Goal: Task Accomplishment & Management: Use online tool/utility

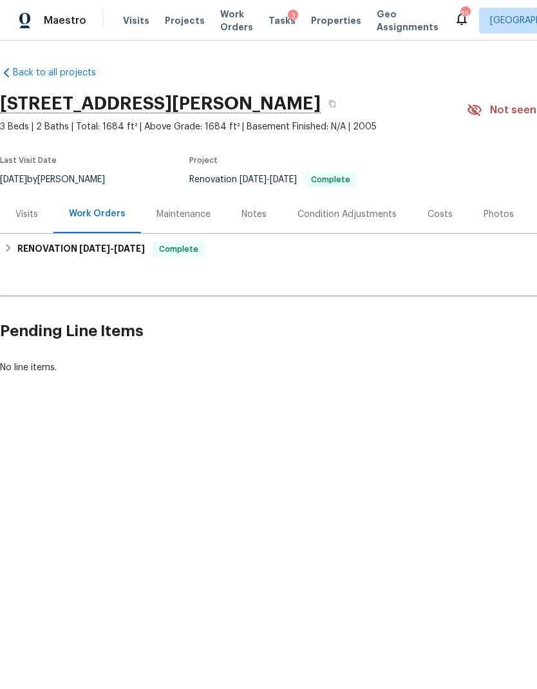
click at [429, 229] on div "Costs" at bounding box center [440, 214] width 56 height 38
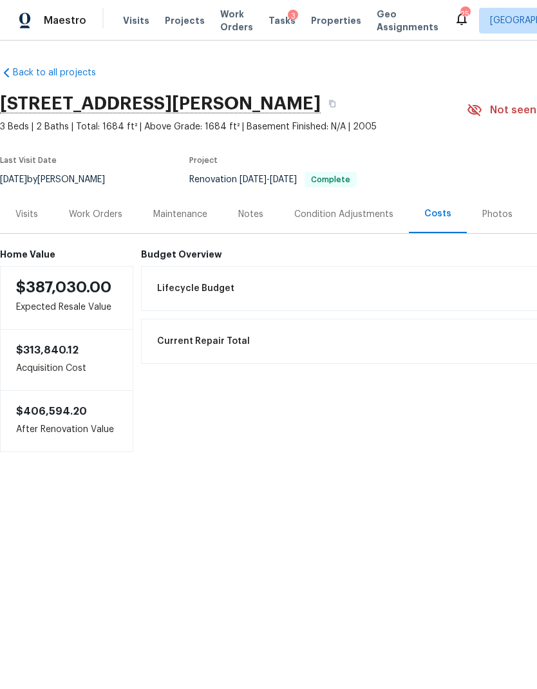
click at [30, 222] on div "Visits" at bounding box center [26, 214] width 53 height 38
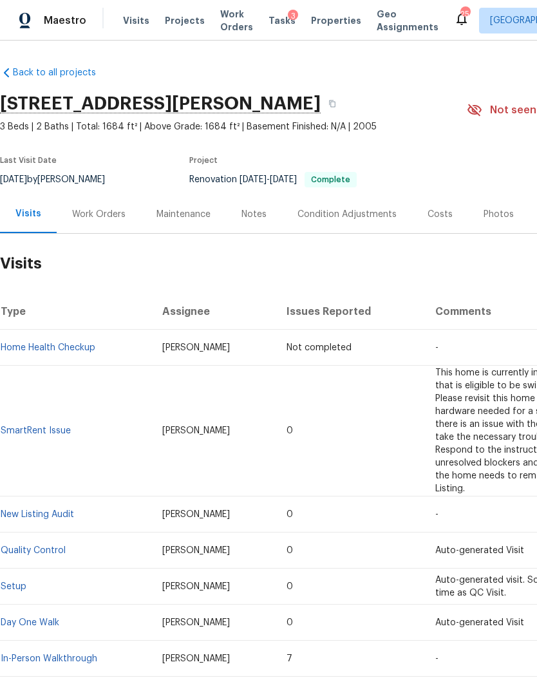
click at [371, 222] on div "Condition Adjustments" at bounding box center [347, 214] width 130 height 38
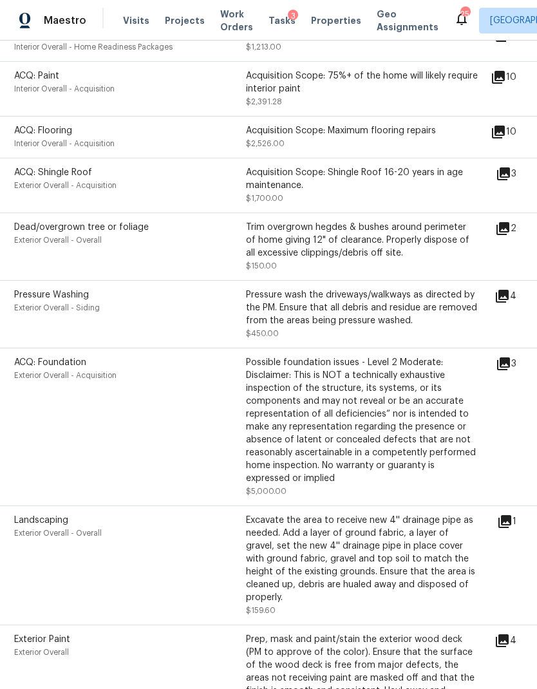
scroll to position [317, 2]
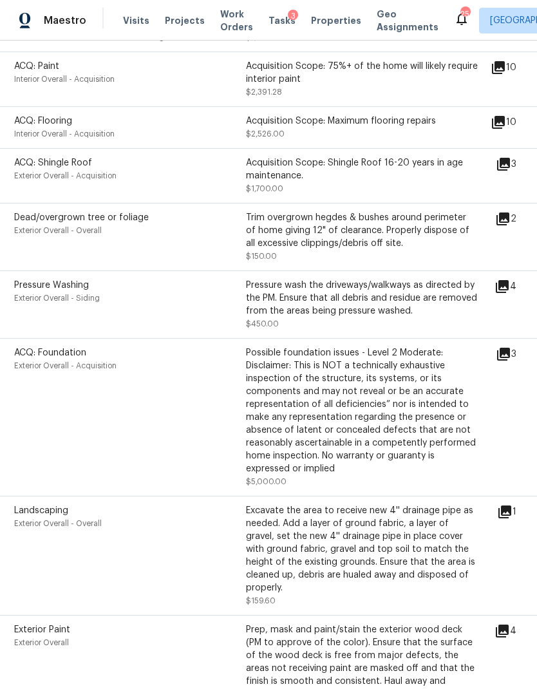
click at [496, 364] on div "ACQ: Foundation Exterior Overall - Acquisition Possible foundation issues - Lev…" at bounding box center [255, 417] width 482 height 142
click at [510, 360] on icon at bounding box center [503, 354] width 13 height 13
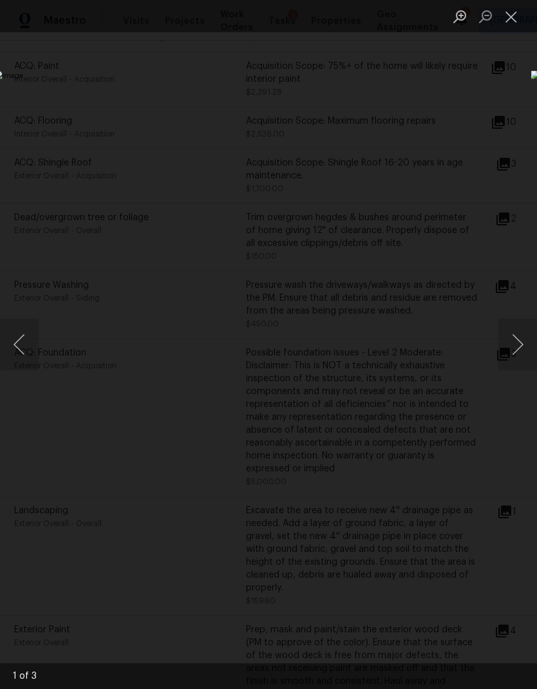
click at [515, 339] on button "Next image" at bounding box center [517, 344] width 39 height 51
click at [514, 336] on button "Next image" at bounding box center [517, 344] width 39 height 51
click at [510, 350] on button "Next image" at bounding box center [517, 344] width 39 height 51
click at [509, 348] on button "Next image" at bounding box center [517, 344] width 39 height 51
click at [512, 348] on button "Next image" at bounding box center [517, 344] width 39 height 51
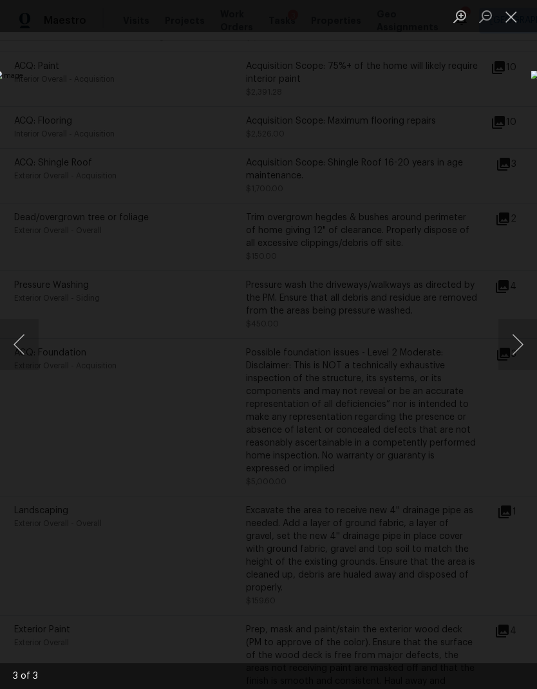
click at [510, 342] on button "Next image" at bounding box center [517, 344] width 39 height 51
click at [510, 23] on button "Close lightbox" at bounding box center [511, 16] width 26 height 23
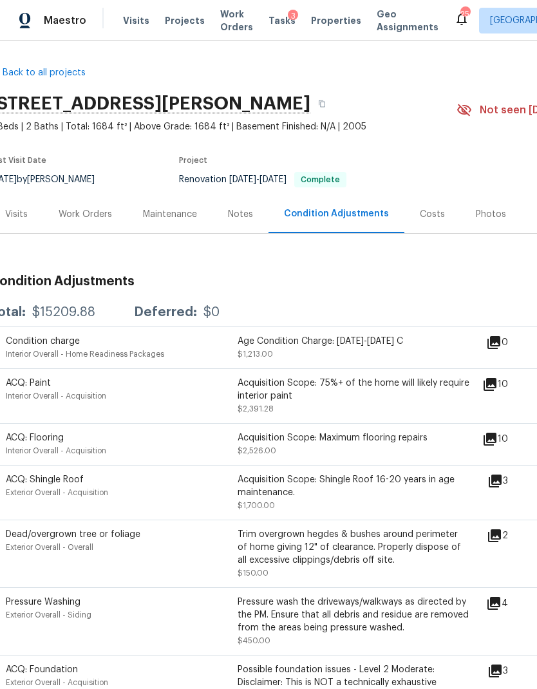
scroll to position [0, 10]
click at [83, 221] on div "Work Orders" at bounding box center [85, 214] width 84 height 38
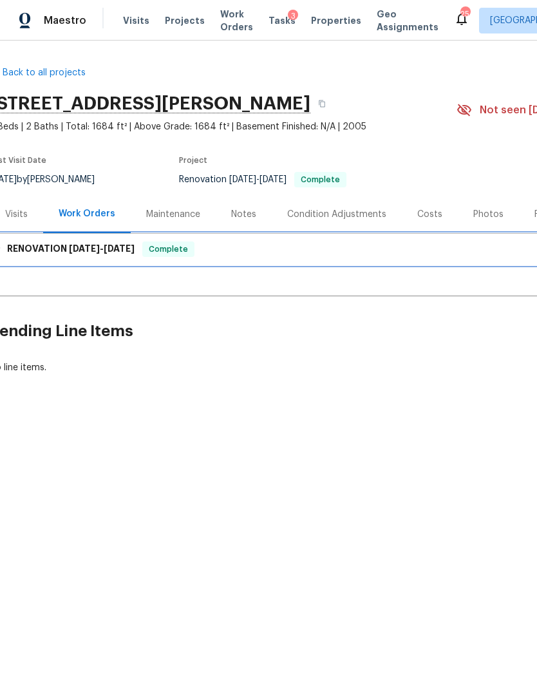
click at [462, 253] on div "RENOVATION 4/24/25 - 4/30/25 Complete" at bounding box center [354, 248] width 720 height 15
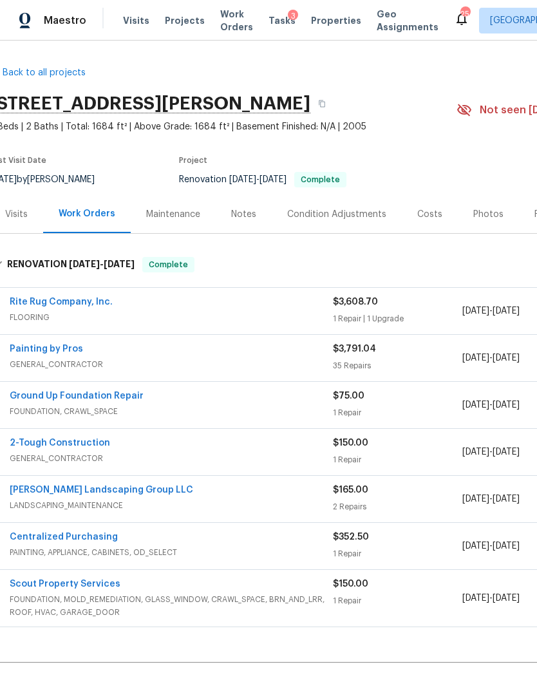
click at [231, 595] on span "FOUNDATION, MOLD_REMEDIATION, GLASS_WINDOW, CRAWL_SPACE, BRN_AND_LRR, ROOF, HVA…" at bounding box center [171, 606] width 323 height 26
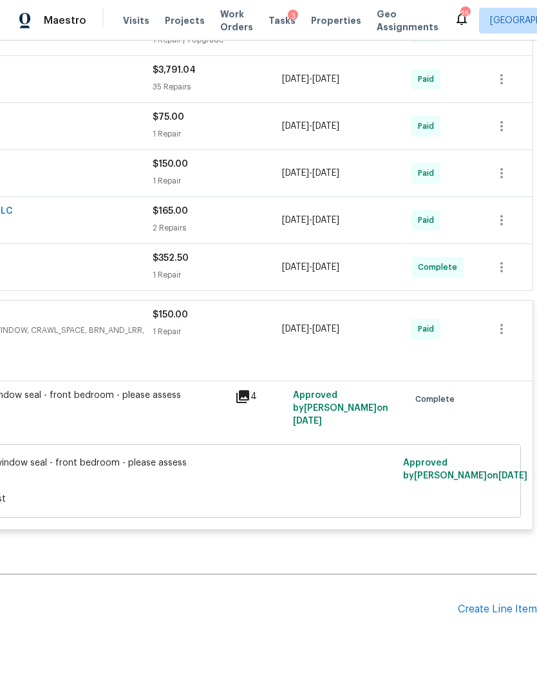
scroll to position [279, 191]
click at [499, 611] on div "Create Line Item" at bounding box center [497, 609] width 79 height 12
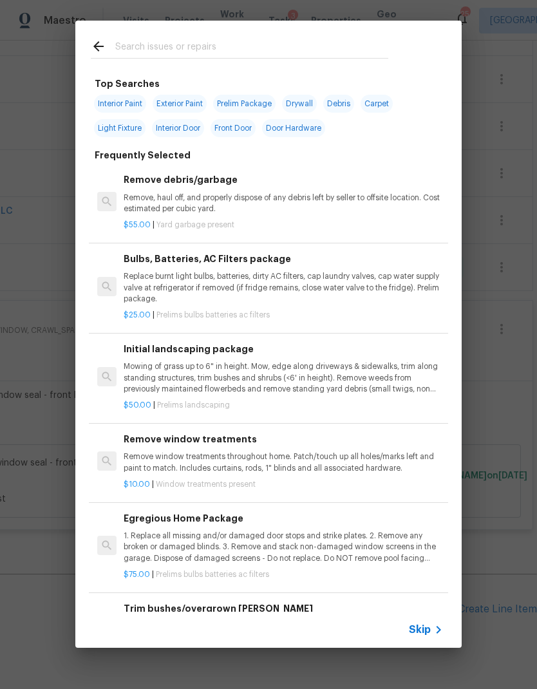
click at [424, 630] on span "Skip" at bounding box center [420, 629] width 22 height 13
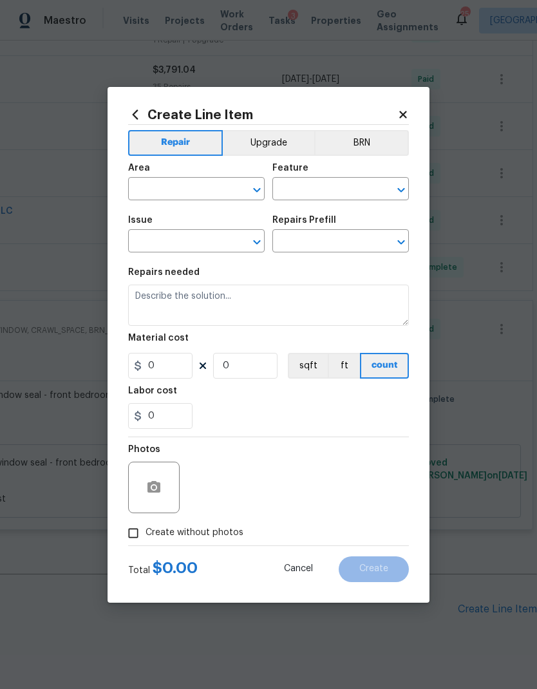
click at [198, 185] on input "text" at bounding box center [178, 190] width 100 height 20
click at [205, 242] on li "Exterior Overall" at bounding box center [196, 239] width 136 height 21
type input "Exterior Overall"
click at [334, 186] on input "text" at bounding box center [322, 190] width 100 height 20
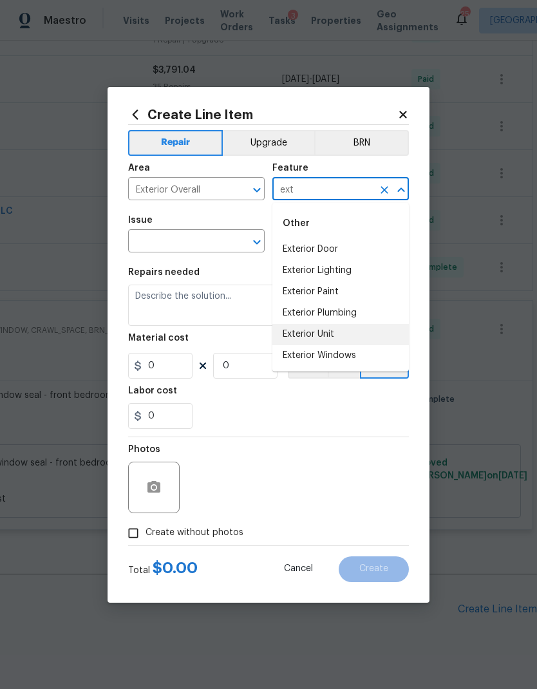
click at [333, 333] on li "Exterior Unit" at bounding box center [340, 334] width 136 height 21
type input "Exterior Unit"
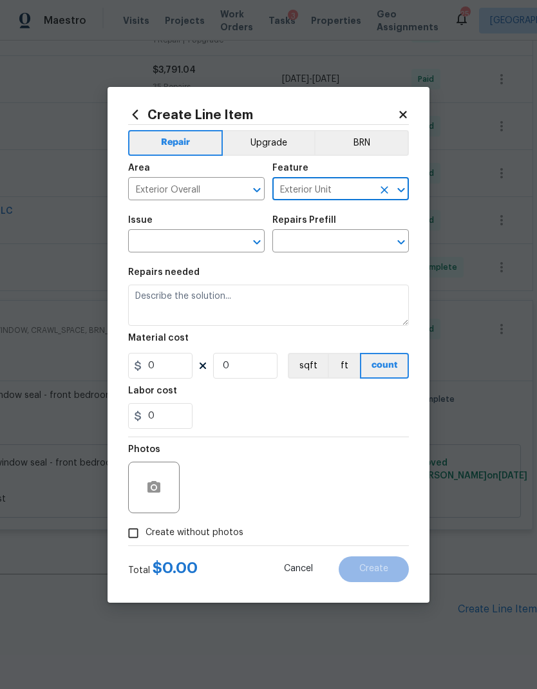
click at [198, 245] on input "text" at bounding box center [178, 242] width 100 height 20
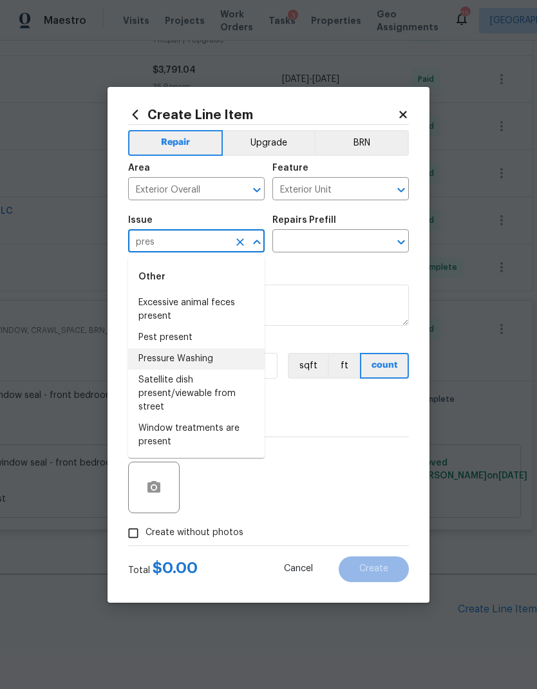
click at [209, 359] on li "Pressure Washing" at bounding box center [196, 358] width 136 height 21
type input "Pressure Washing"
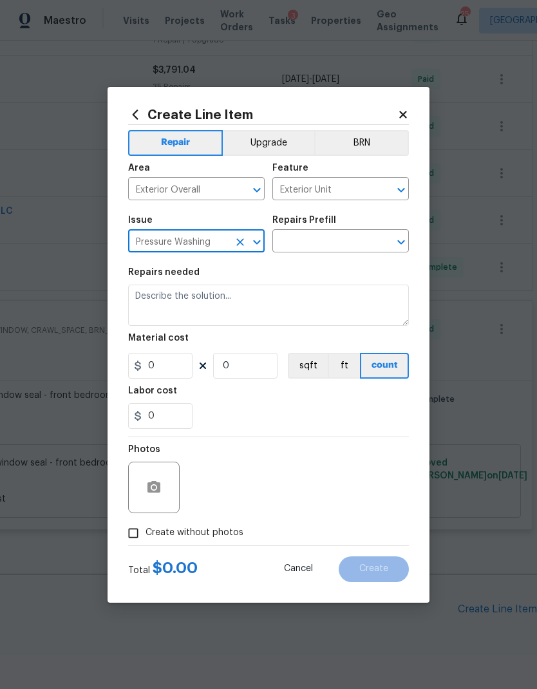
click at [399, 240] on icon "Open" at bounding box center [400, 241] width 15 height 15
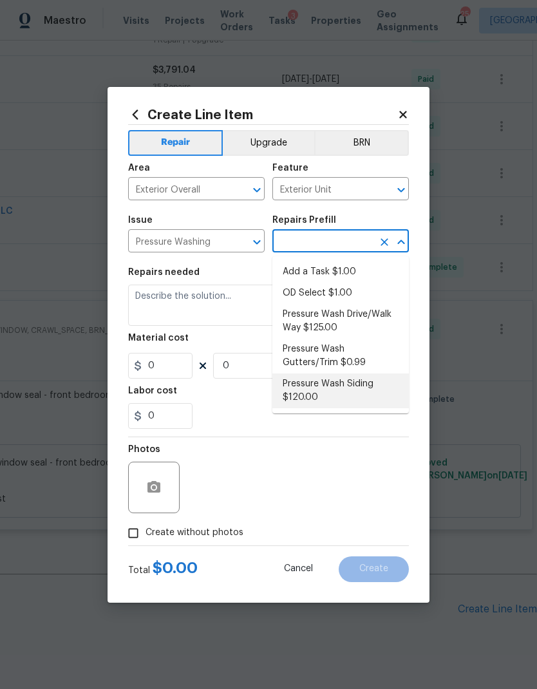
click at [347, 392] on li "Pressure Wash Siding $120.00" at bounding box center [340, 390] width 136 height 35
type input "Pressure Wash Siding $120.00"
type input "Siding"
type textarea "Protect areas as needed for pressure washing. Pressure wash the siding on the h…"
type input "1"
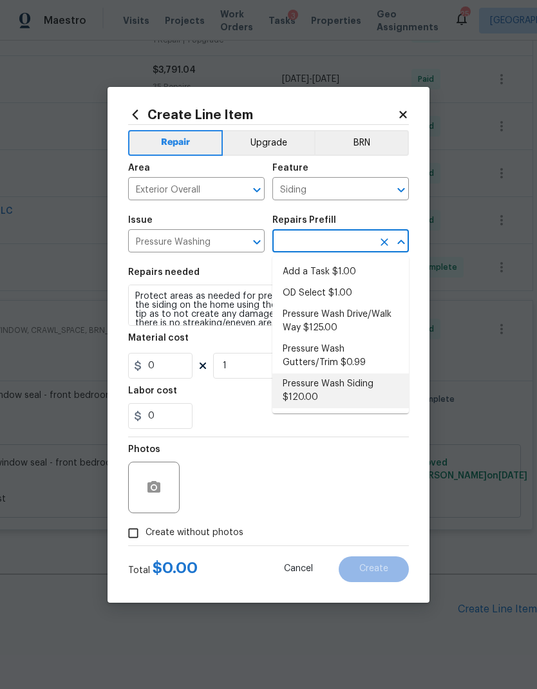
type input "Pressure Wash Siding $120.00"
type input "120"
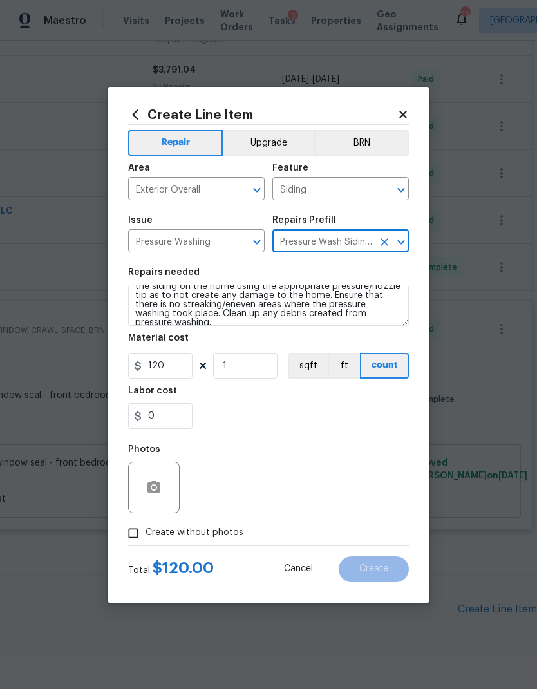
scroll to position [18, 0]
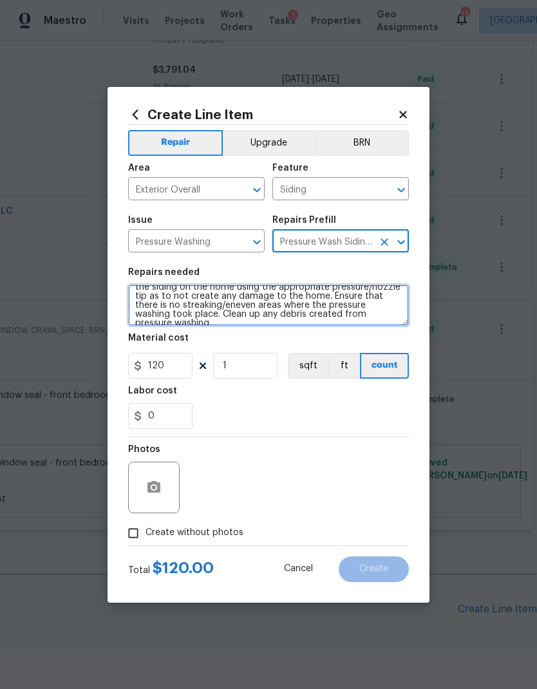
click at [384, 319] on textarea "Protect areas as needed for pressure washing. Pressure wash the siding on the h…" at bounding box center [268, 305] width 281 height 41
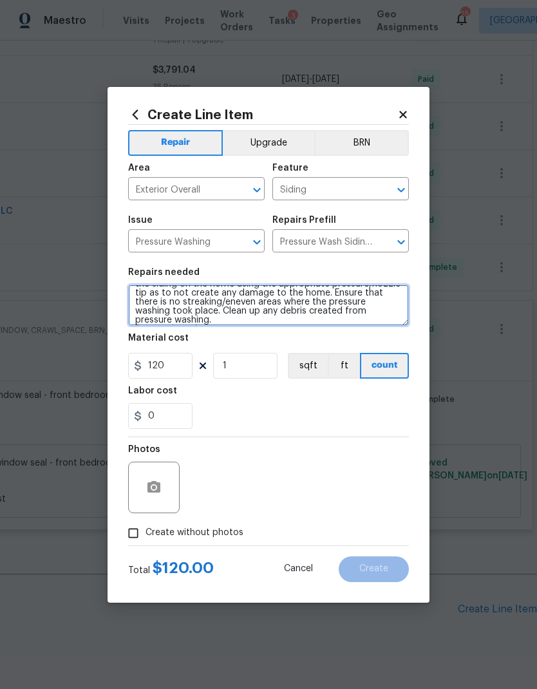
scroll to position [21, 0]
click at [182, 320] on textarea "Protect areas as needed for pressure washing. Pressure wash the siding on the h…" at bounding box center [268, 305] width 281 height 41
click at [181, 320] on textarea "Protect areas as needed for pressure washing. Pressure wash the siding on the h…" at bounding box center [268, 305] width 281 height 41
type textarea "Protect areas as needed for pressure washing. Pressure wash the siding on the h…"
click at [288, 408] on div "0" at bounding box center [268, 416] width 281 height 26
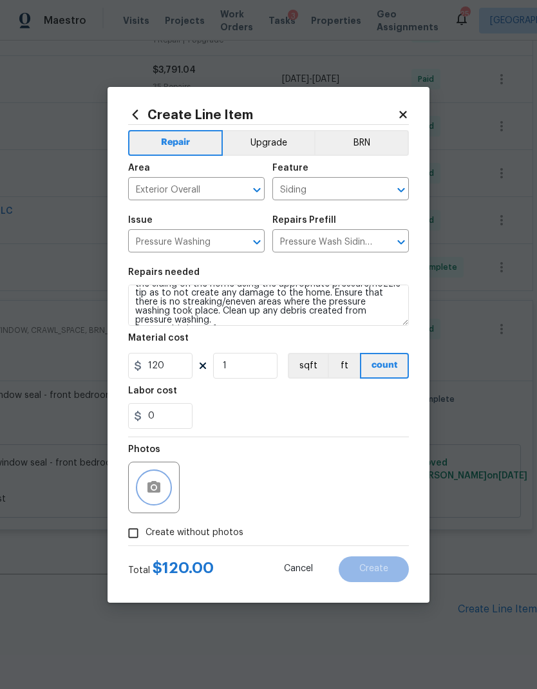
click at [157, 483] on icon "button" at bounding box center [153, 487] width 13 height 12
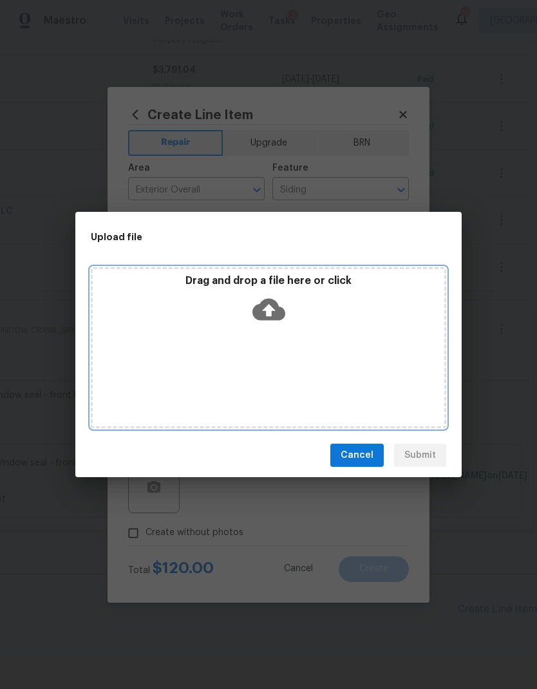
click at [276, 315] on icon at bounding box center [268, 310] width 33 height 22
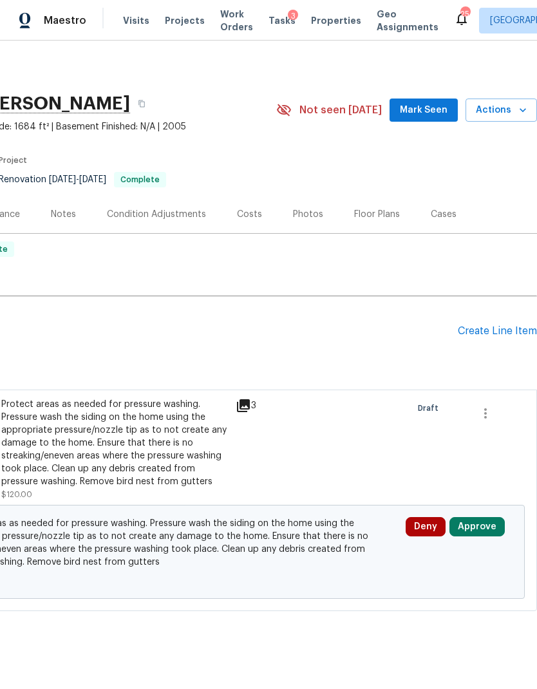
scroll to position [0, 191]
click at [480, 523] on button "Approve" at bounding box center [476, 526] width 55 height 19
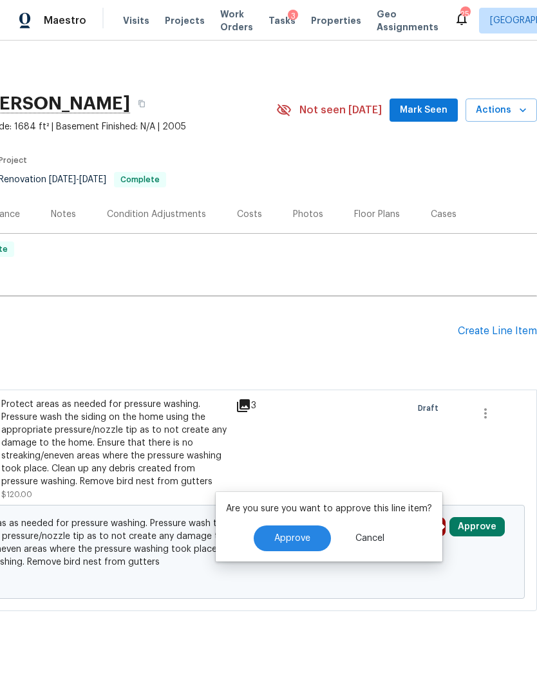
click at [288, 547] on button "Approve" at bounding box center [292, 538] width 77 height 26
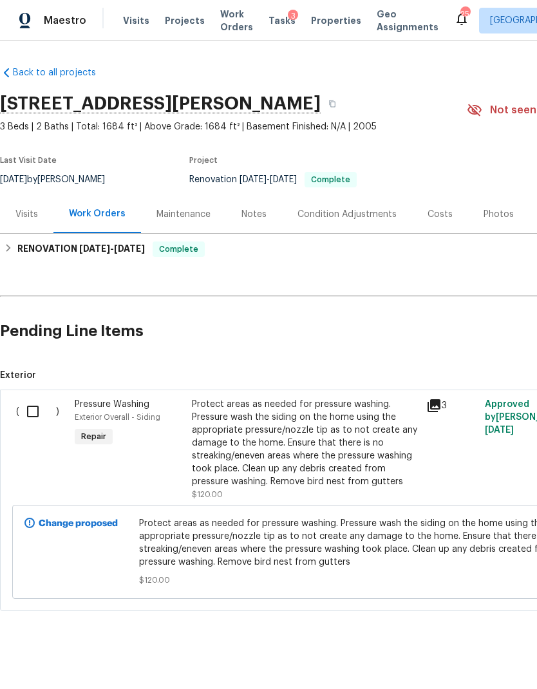
click at [29, 415] on input "checkbox" at bounding box center [37, 411] width 37 height 27
checkbox input "true"
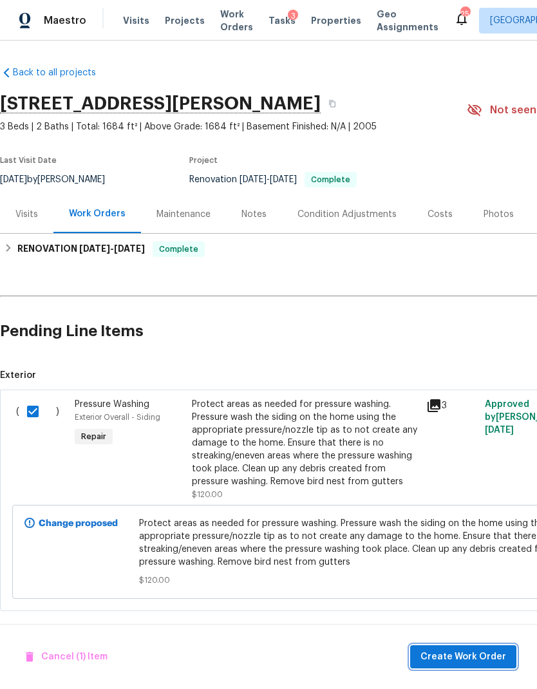
click at [497, 653] on span "Create Work Order" at bounding box center [463, 657] width 86 height 16
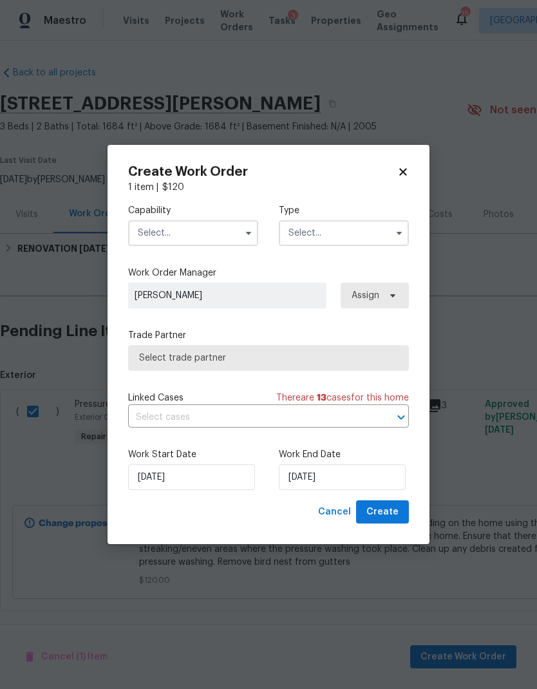
click at [226, 241] on input "text" at bounding box center [193, 233] width 130 height 26
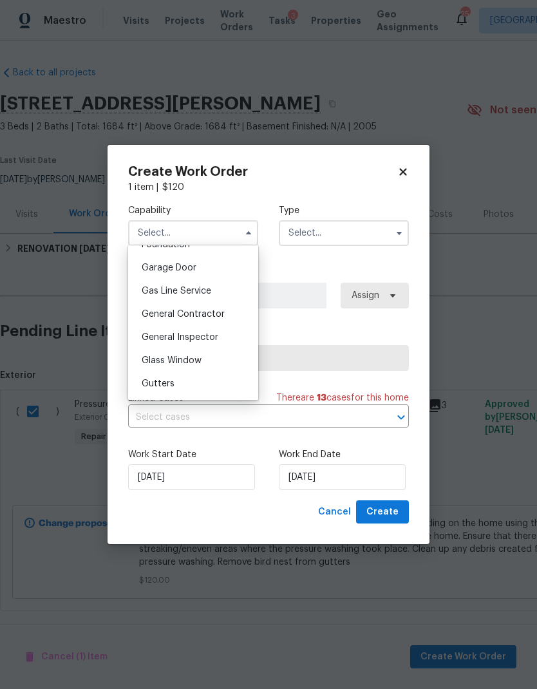
scroll to position [599, 0]
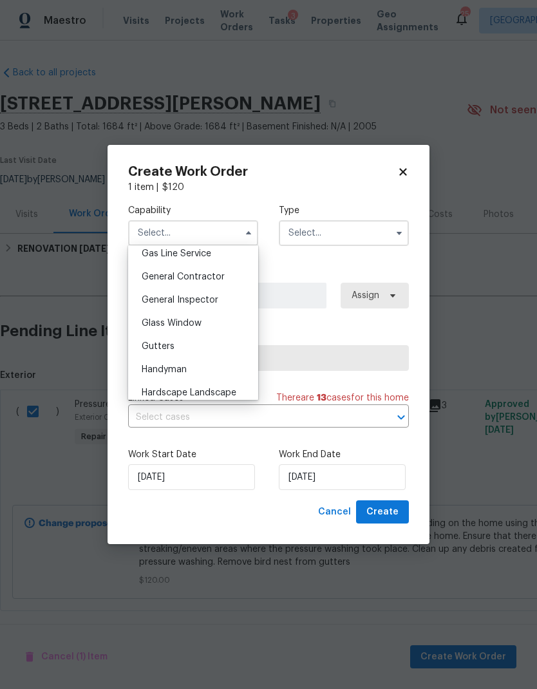
click at [212, 270] on div "General Contractor" at bounding box center [193, 276] width 124 height 23
type input "General Contractor"
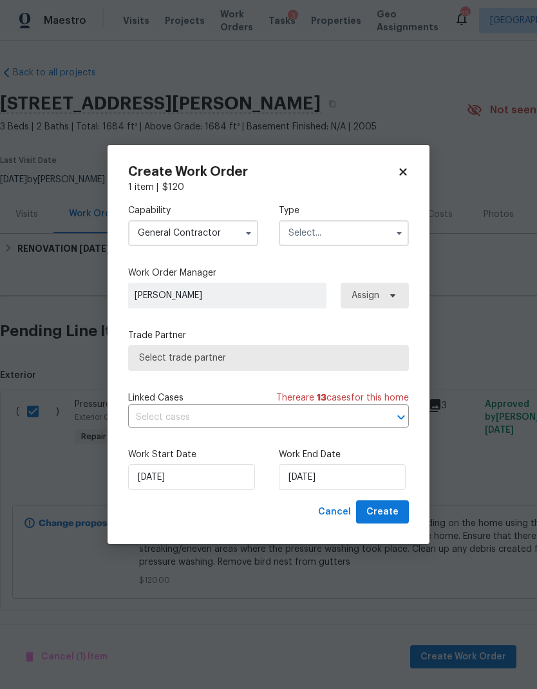
click at [358, 232] on input "text" at bounding box center [344, 233] width 130 height 26
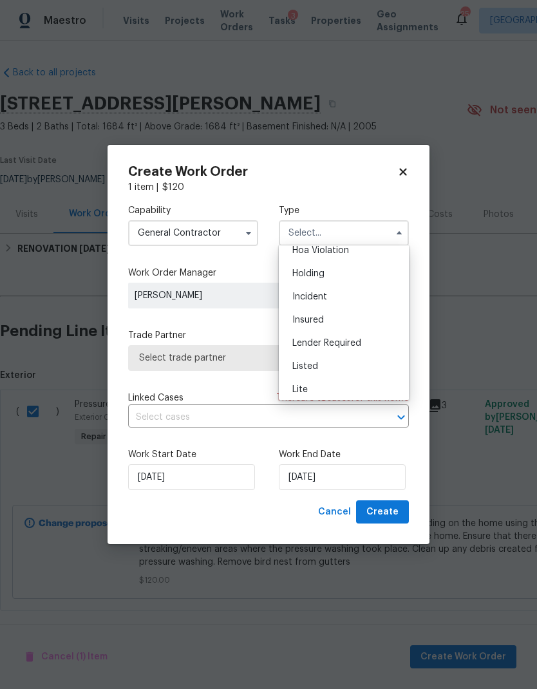
scroll to position [68, 0]
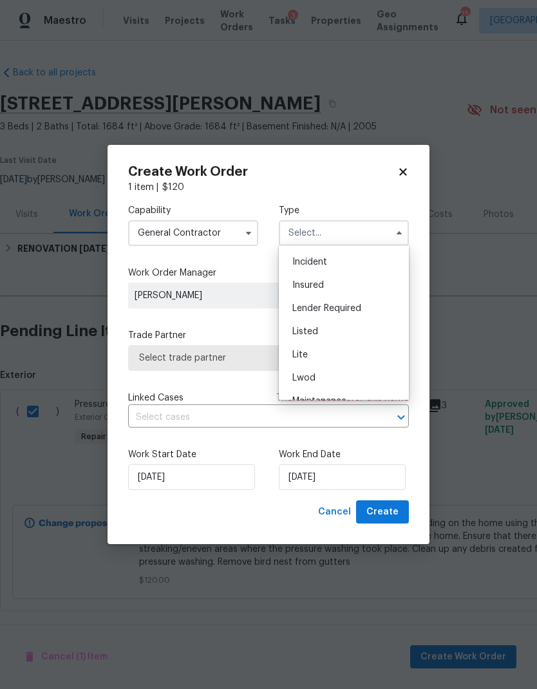
click at [347, 330] on div "Listed" at bounding box center [344, 331] width 124 height 23
type input "Listed"
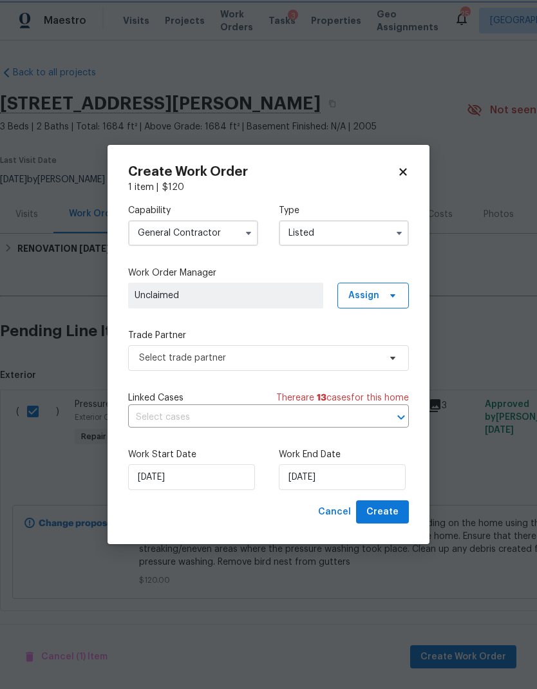
scroll to position [0, 0]
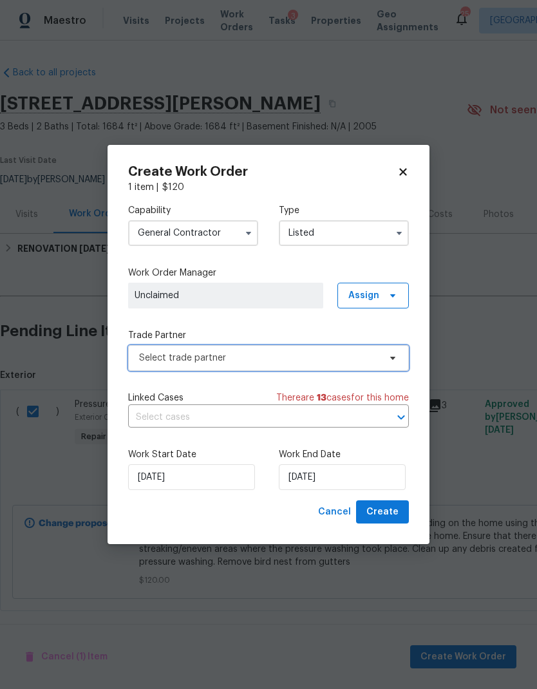
click at [339, 345] on span "Select trade partner" at bounding box center [268, 358] width 281 height 26
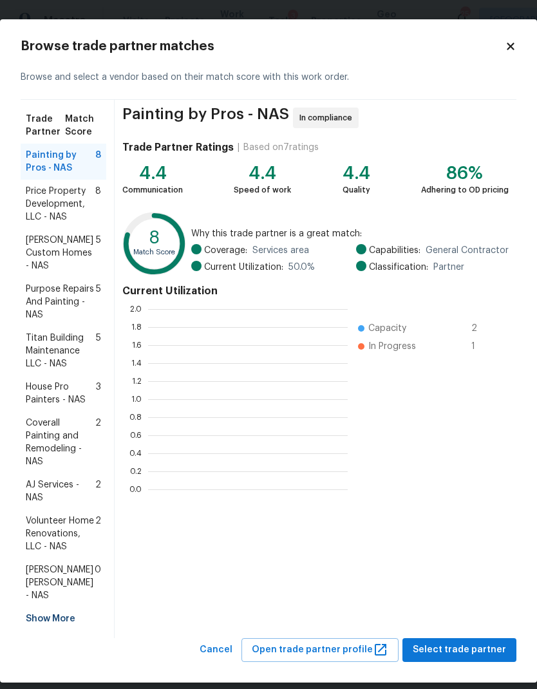
scroll to position [1, 1]
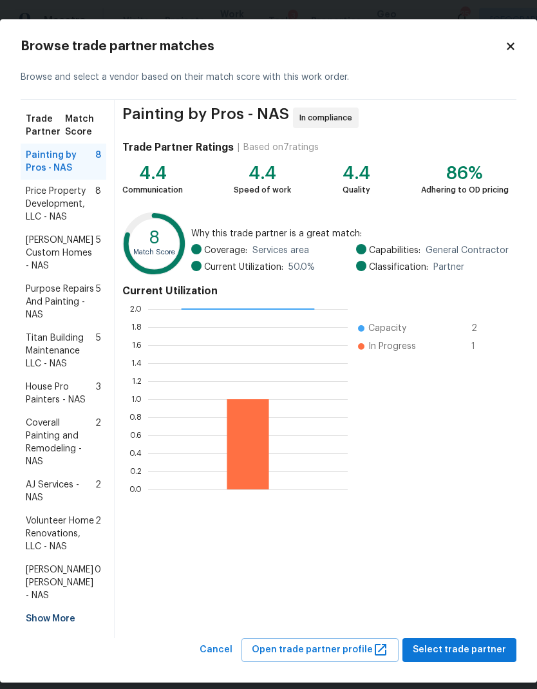
click at [62, 523] on span "Volunteer Home Renovations, LLC - NAS" at bounding box center [61, 533] width 70 height 39
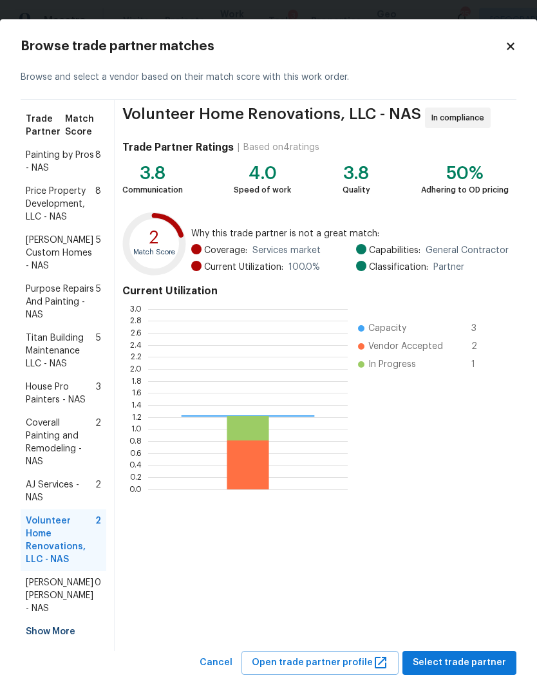
scroll to position [180, 200]
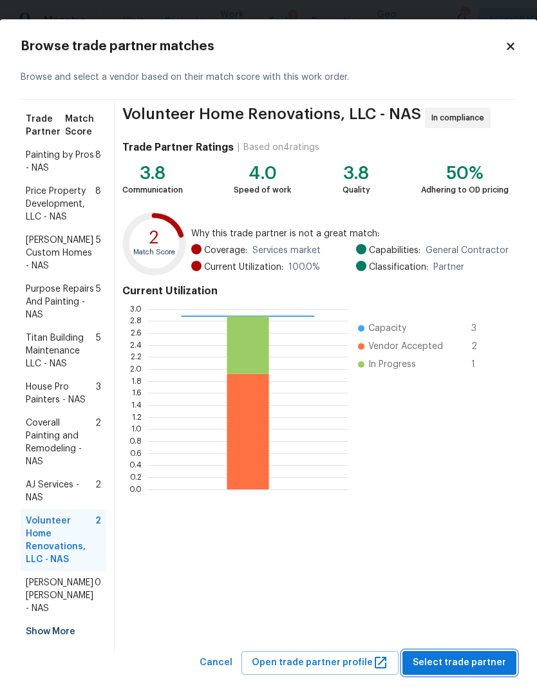
click at [482, 655] on span "Select trade partner" at bounding box center [459, 663] width 93 height 16
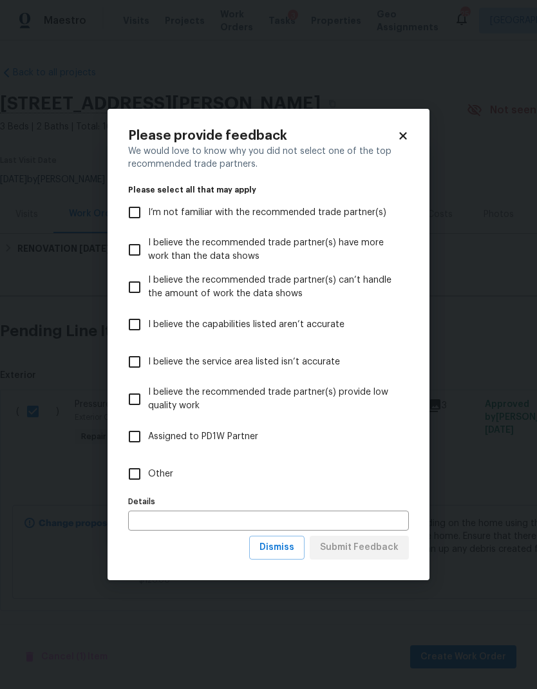
click at [158, 482] on label "Other" at bounding box center [259, 473] width 277 height 37
click at [148, 482] on input "Other" at bounding box center [134, 473] width 27 height 27
checkbox input "true"
click at [380, 541] on span "Submit Feedback" at bounding box center [359, 547] width 79 height 16
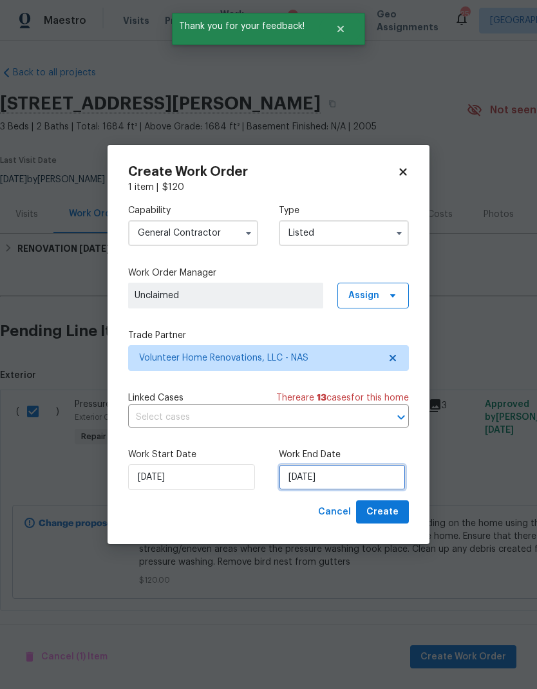
click at [343, 478] on input "8/12/2025" at bounding box center [342, 477] width 127 height 26
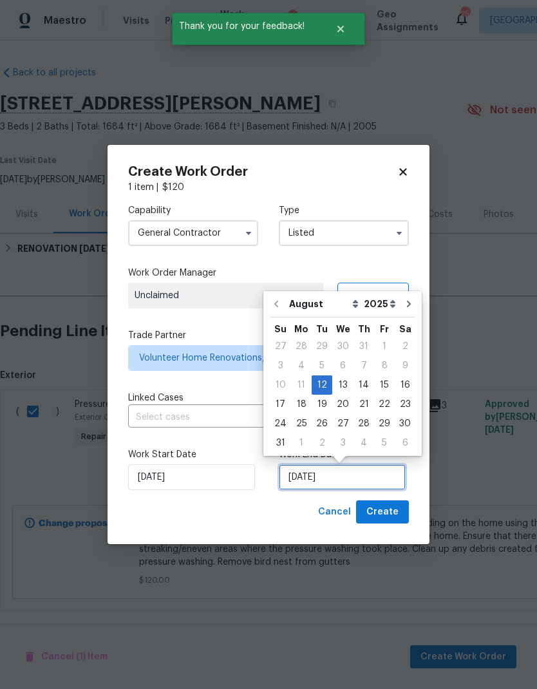
scroll to position [10, 0]
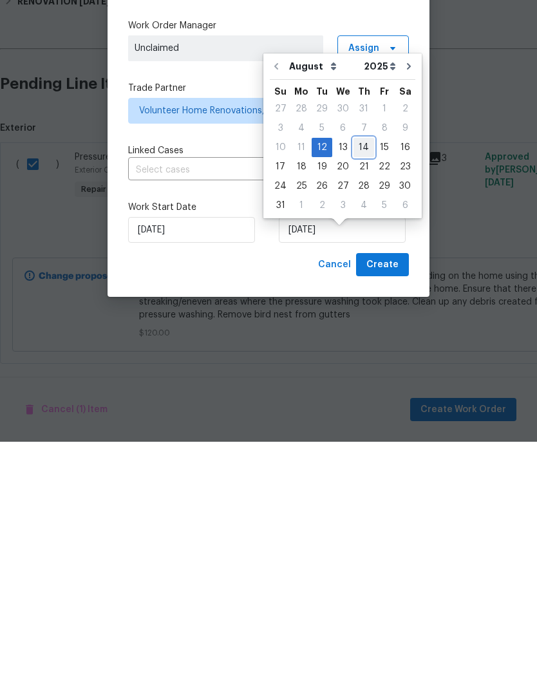
click at [355, 386] on div "14" at bounding box center [363, 395] width 21 height 18
type input "8/14/2025"
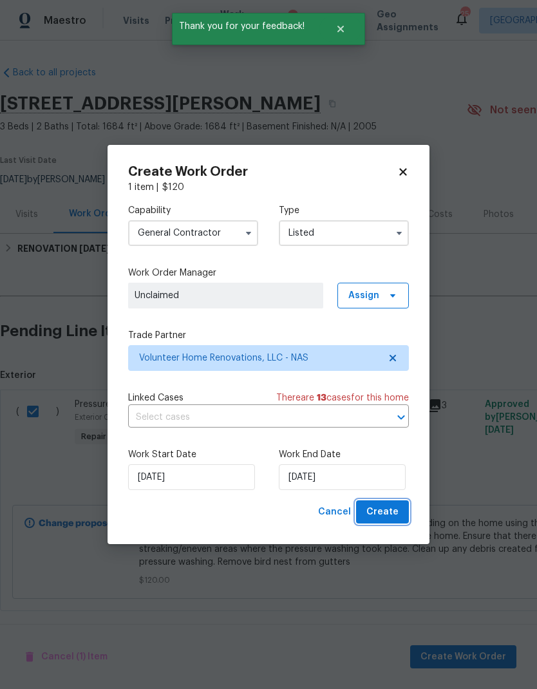
click at [387, 505] on span "Create" at bounding box center [382, 512] width 32 height 16
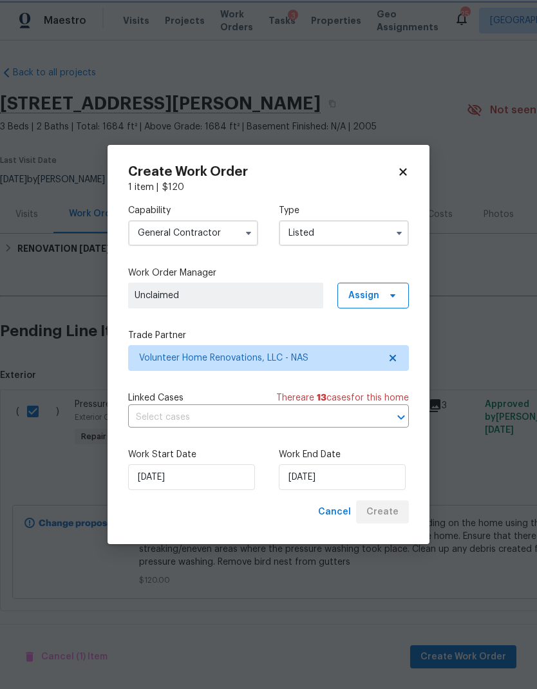
checkbox input "false"
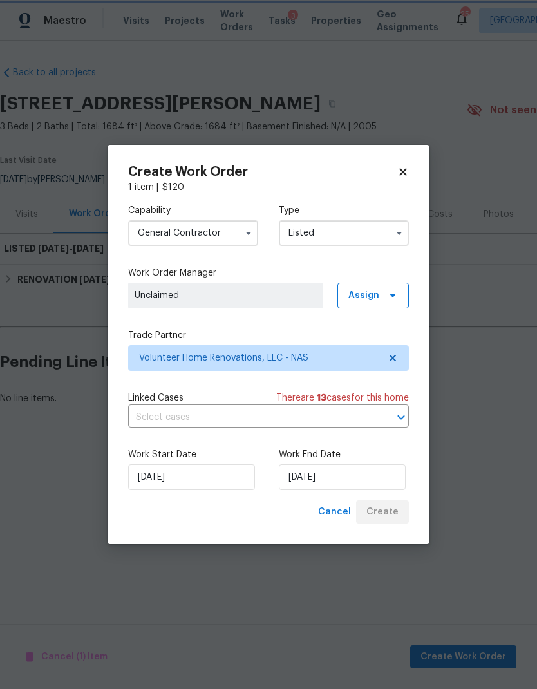
scroll to position [0, 0]
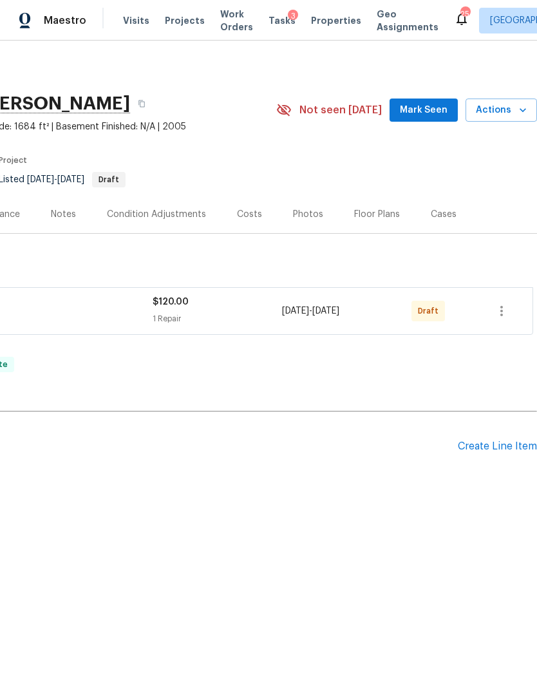
scroll to position [0, 191]
click at [502, 310] on icon "button" at bounding box center [501, 311] width 3 height 10
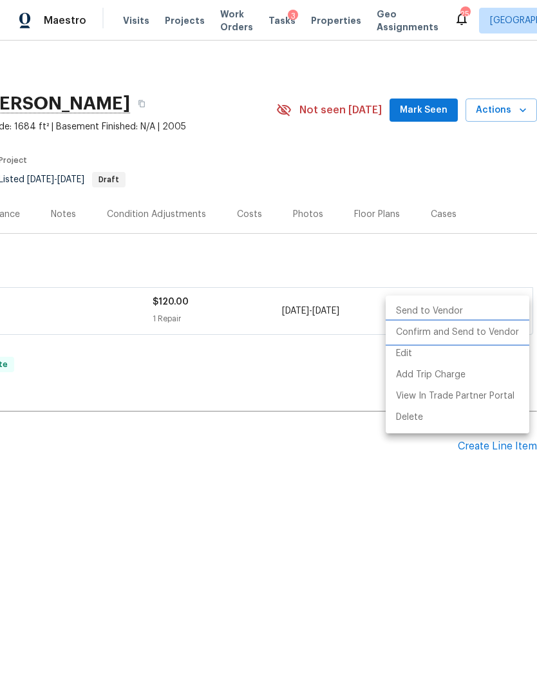
click at [478, 333] on li "Confirm and Send to Vendor" at bounding box center [458, 332] width 144 height 21
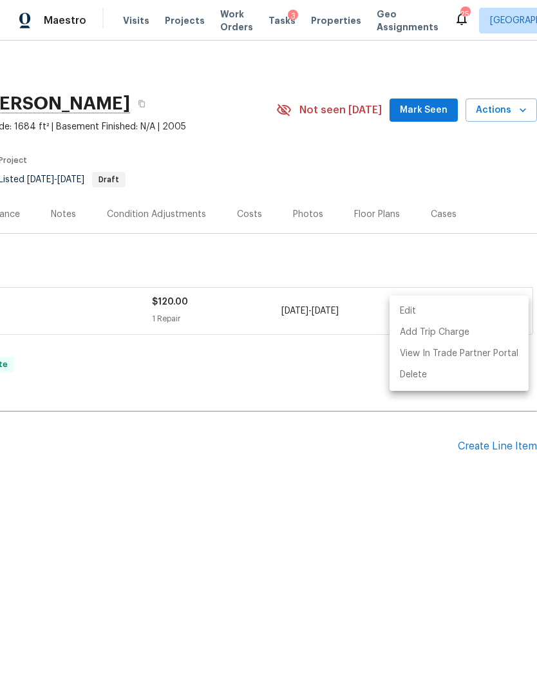
click at [68, 220] on div at bounding box center [268, 344] width 537 height 689
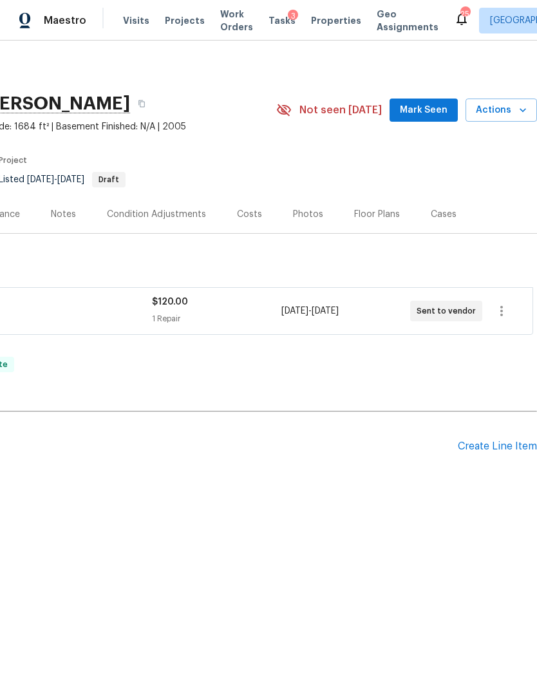
click at [57, 223] on div "Notes" at bounding box center [63, 214] width 56 height 38
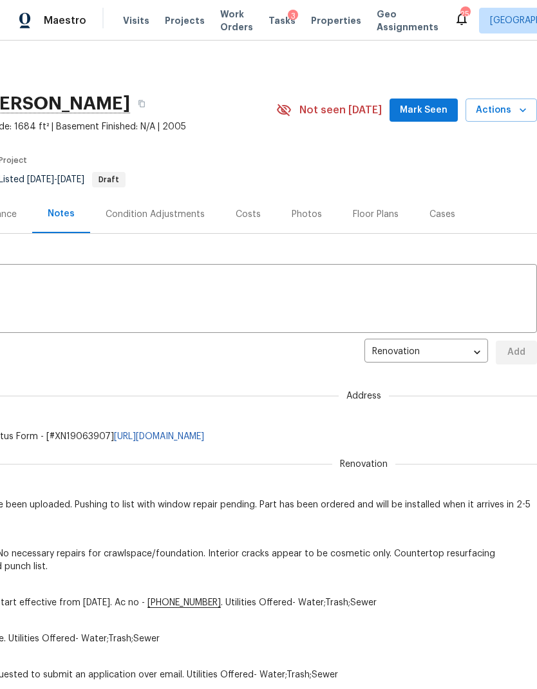
click at [238, 302] on textarea at bounding box center [173, 299] width 712 height 45
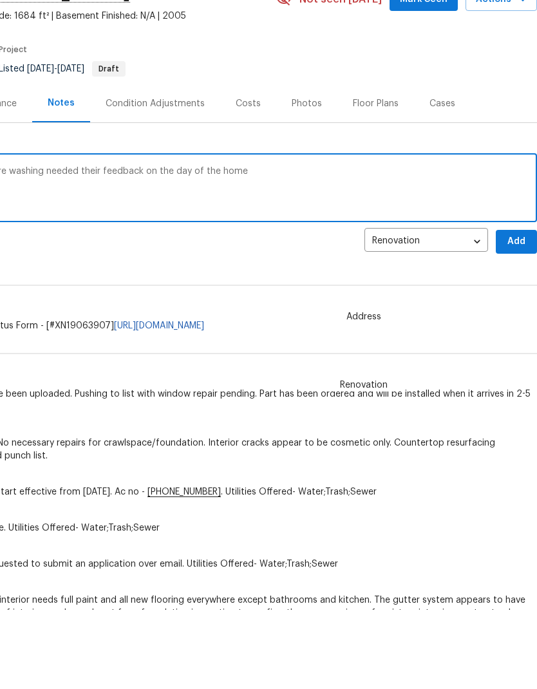
scroll to position [32, 191]
type textarea "Home health visit completed minor pressure washing needed their feedback on the…"
click at [523, 313] on span "Add" at bounding box center [516, 321] width 21 height 16
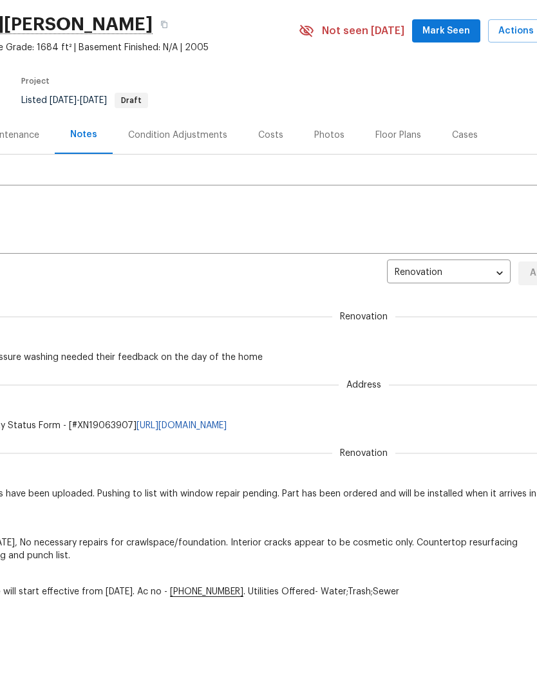
scroll to position [0, 168]
click at [164, 26] on icon "button" at bounding box center [164, 25] width 8 height 8
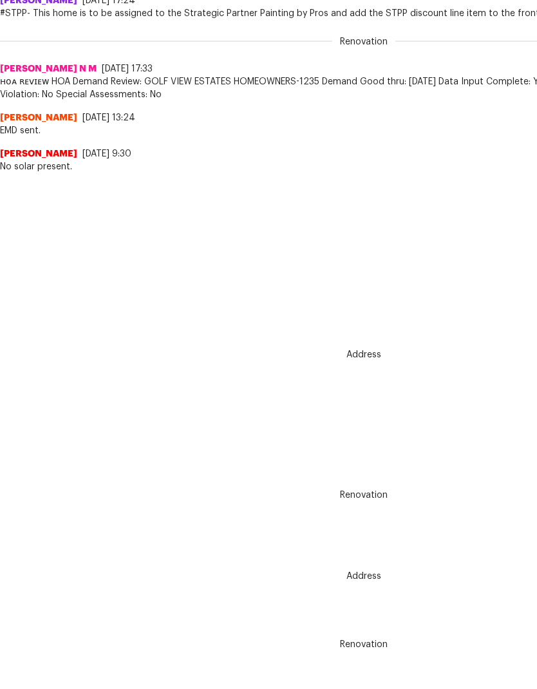
scroll to position [491, 0]
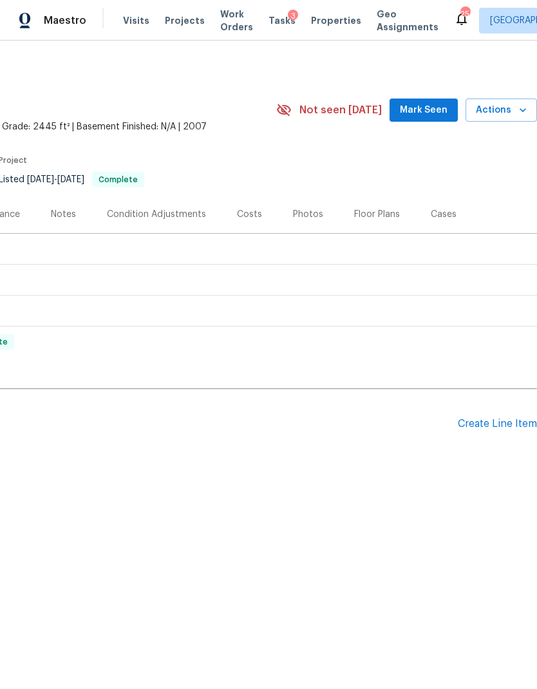
scroll to position [0, 191]
click at [348, 256] on div "LISTED [DATE] - [DATE] Complete" at bounding box center [173, 248] width 720 height 15
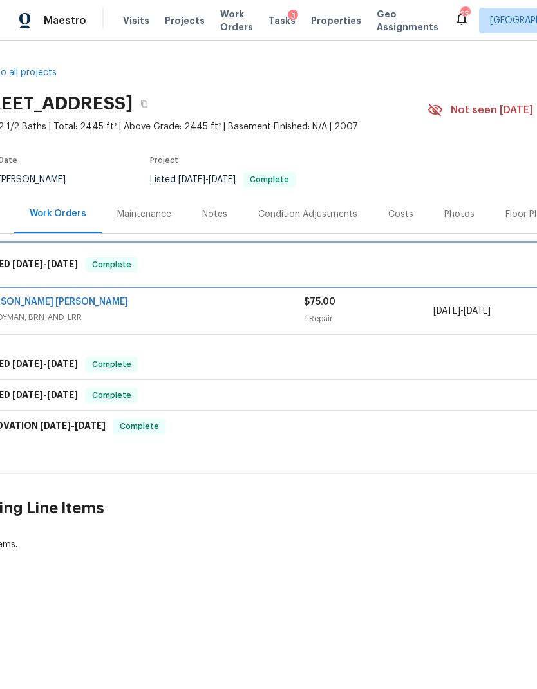
scroll to position [0, 42]
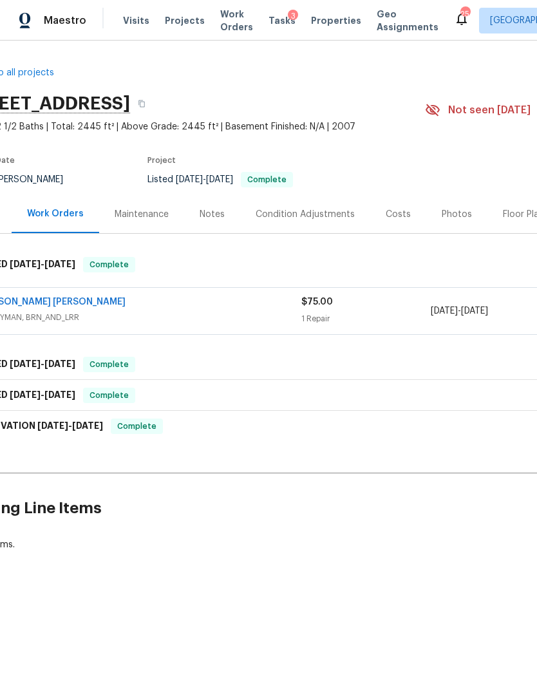
click at [386, 309] on div "$75.00 1 Repair" at bounding box center [365, 310] width 129 height 31
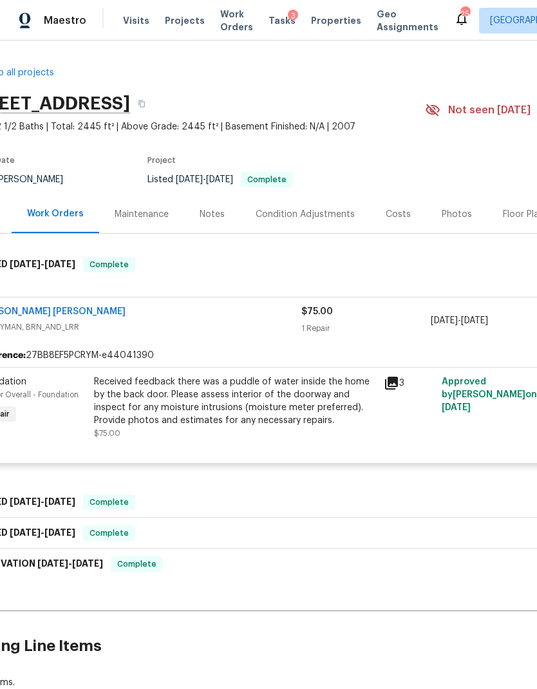
click at [167, 403] on div "Received feedback there was a puddle of water inside the home by the back door.…" at bounding box center [235, 400] width 282 height 51
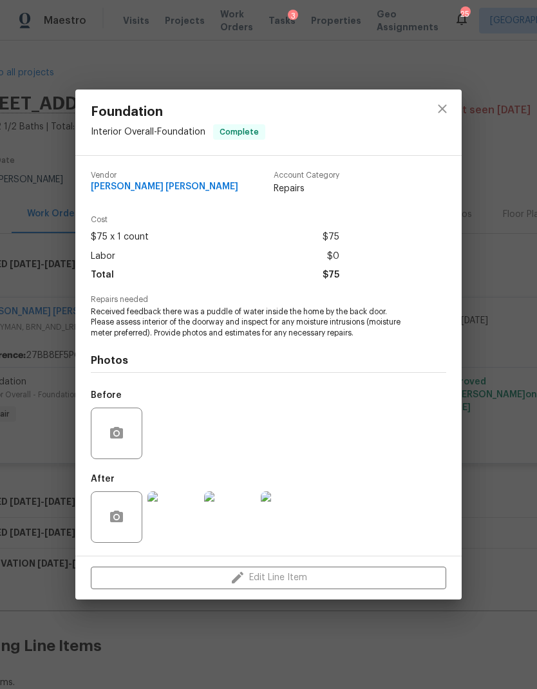
click at [178, 514] on img at bounding box center [172, 516] width 51 height 51
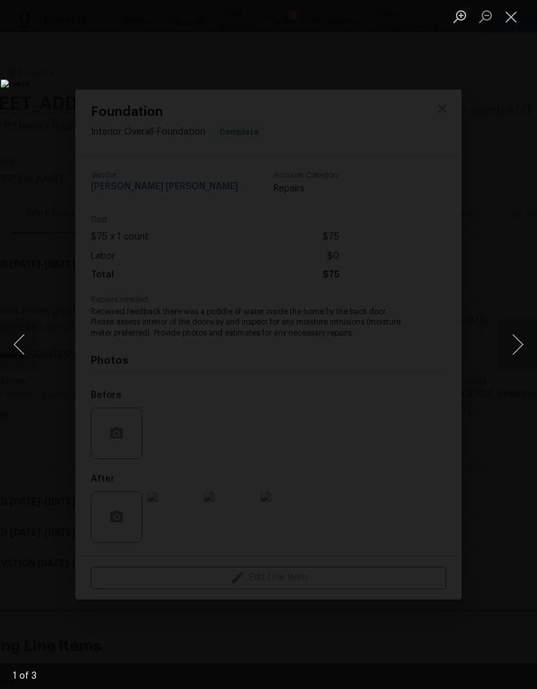
click at [513, 334] on button "Next image" at bounding box center [517, 344] width 39 height 51
click at [509, 339] on button "Next image" at bounding box center [517, 344] width 39 height 51
click at [504, 334] on button "Next image" at bounding box center [517, 344] width 39 height 51
click at [500, 341] on button "Next image" at bounding box center [517, 344] width 39 height 51
click at [510, 17] on button "Close lightbox" at bounding box center [511, 16] width 26 height 23
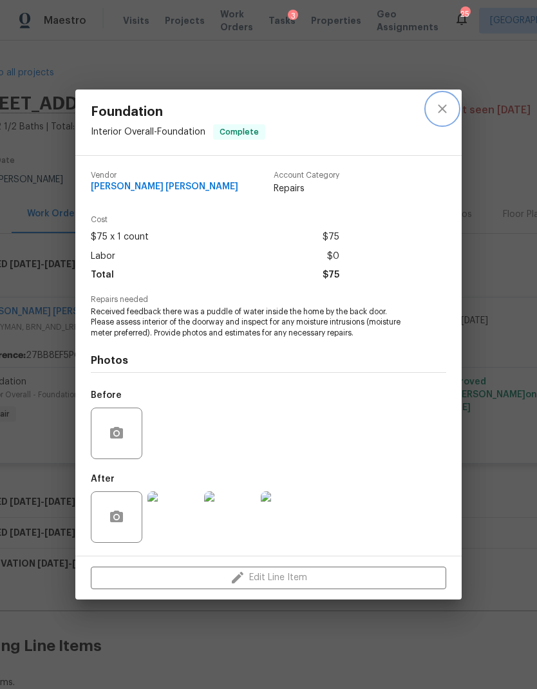
click at [444, 110] on icon "close" at bounding box center [442, 109] width 8 height 8
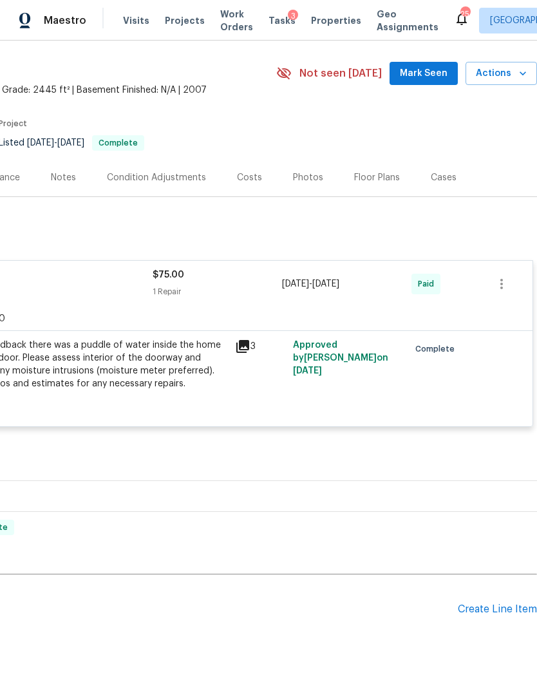
scroll to position [36, 191]
click at [511, 604] on div "Create Line Item" at bounding box center [497, 610] width 79 height 12
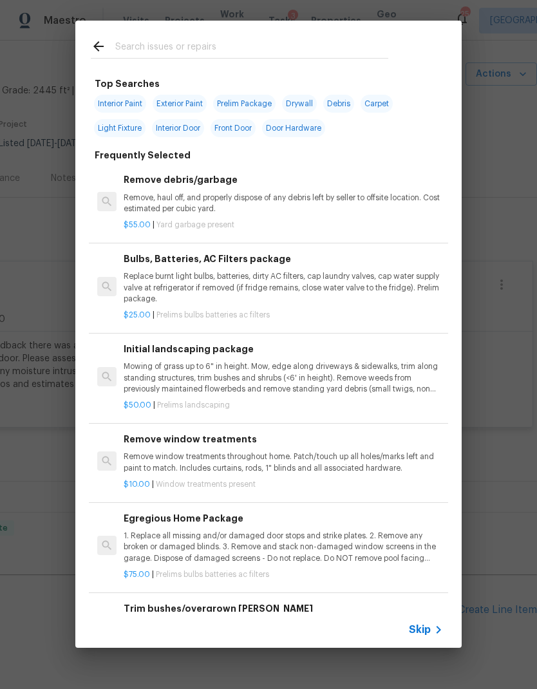
click at [427, 633] on span "Skip" at bounding box center [420, 629] width 22 height 13
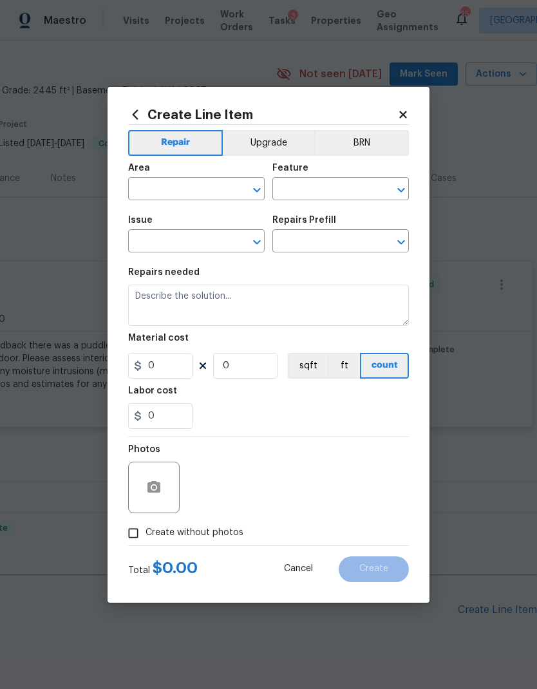
click at [186, 185] on input "text" at bounding box center [178, 190] width 100 height 20
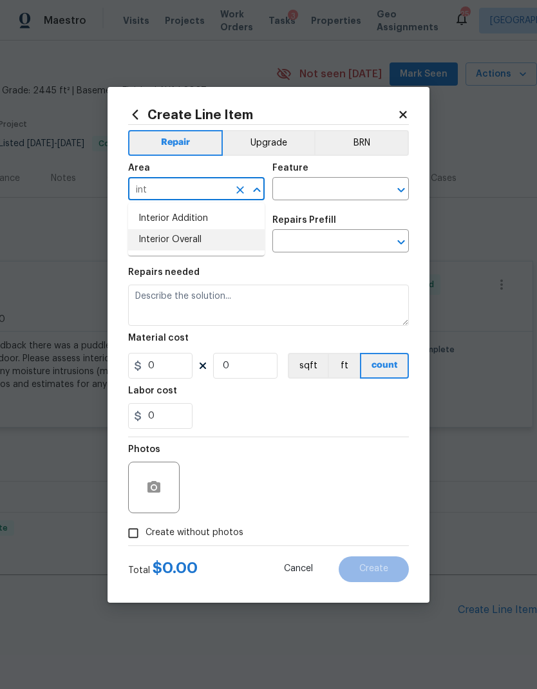
click at [195, 241] on li "Interior Overall" at bounding box center [196, 239] width 136 height 21
type input "Interior Overall"
click at [324, 186] on input "text" at bounding box center [322, 190] width 100 height 20
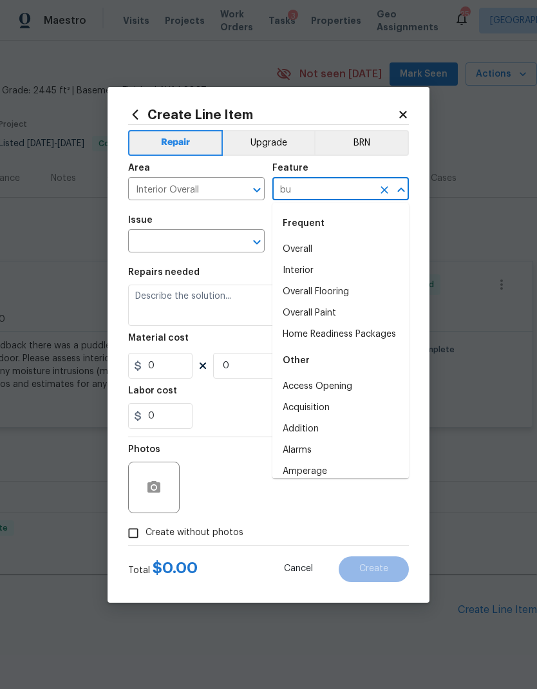
type input "b"
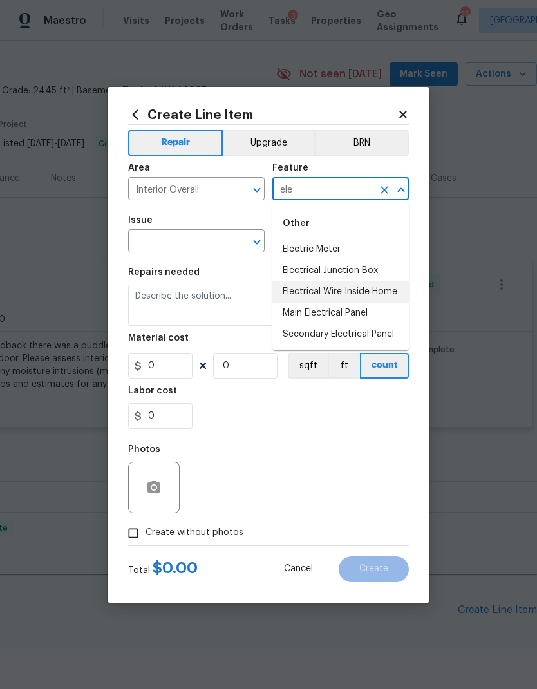
click at [353, 288] on li "Electrical Wire Inside Home" at bounding box center [340, 291] width 136 height 21
type input "Electrical Wire Inside Home"
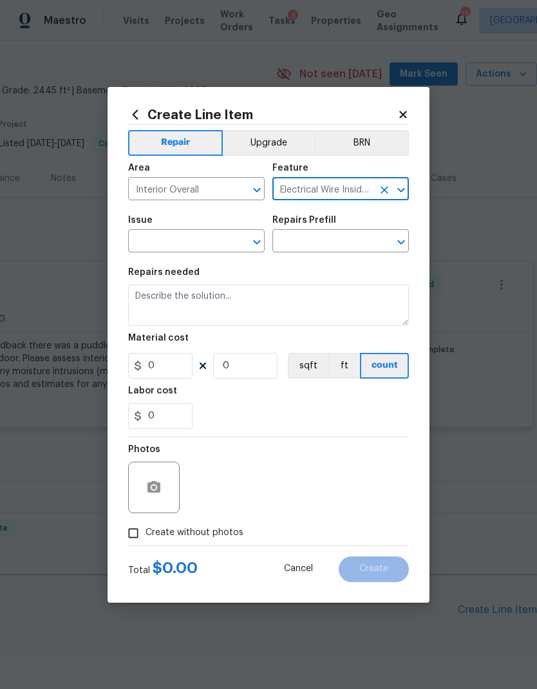
click at [185, 245] on input "text" at bounding box center [178, 242] width 100 height 20
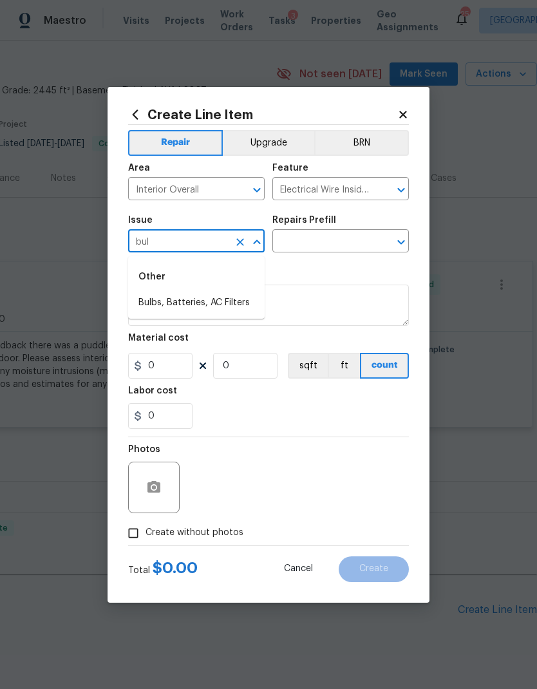
click at [234, 303] on li "Bulbs, Batteries, AC Filters" at bounding box center [196, 302] width 136 height 21
type input "Bulbs, Batteries, AC Filters"
click at [401, 243] on icon "Open" at bounding box center [400, 242] width 7 height 5
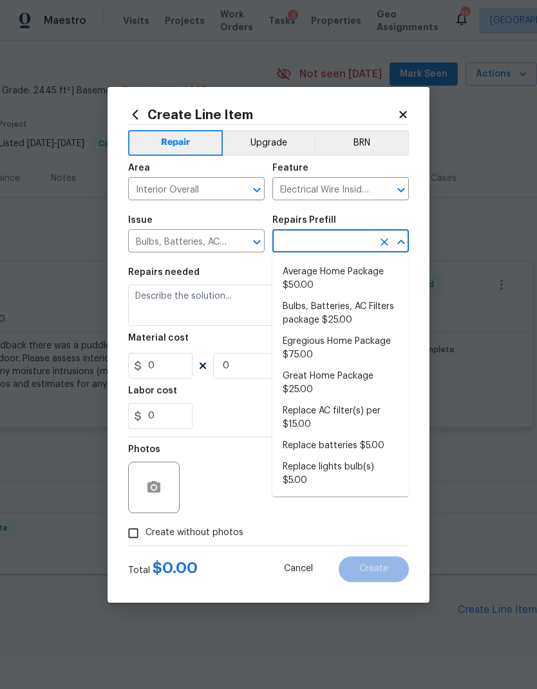
click at [335, 314] on li "Bulbs, Batteries, AC Filters package $25.00" at bounding box center [340, 313] width 136 height 35
type input "Bulbs, Batteries, AC Filters package $25.00"
type input "Home Readiness Packages"
type textarea "Replace burnt light bulbs, batteries, dirty AC filters, cap laundry valves, cap…"
type input "1"
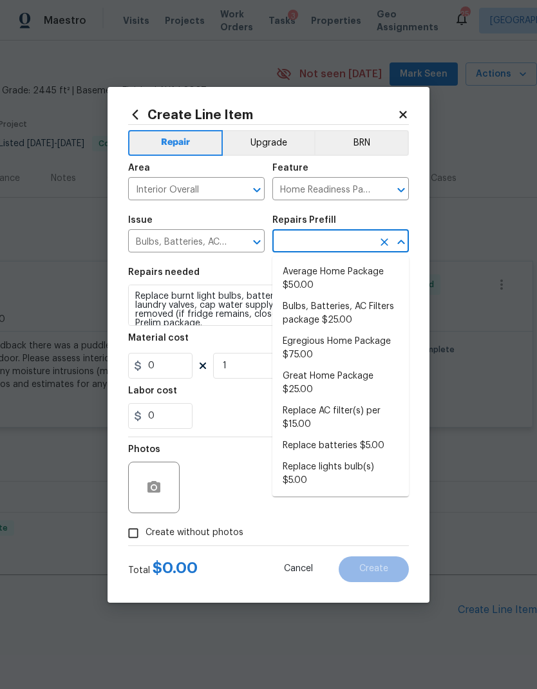
type input "Bulbs, Batteries, AC Filters package $25.00"
type input "25"
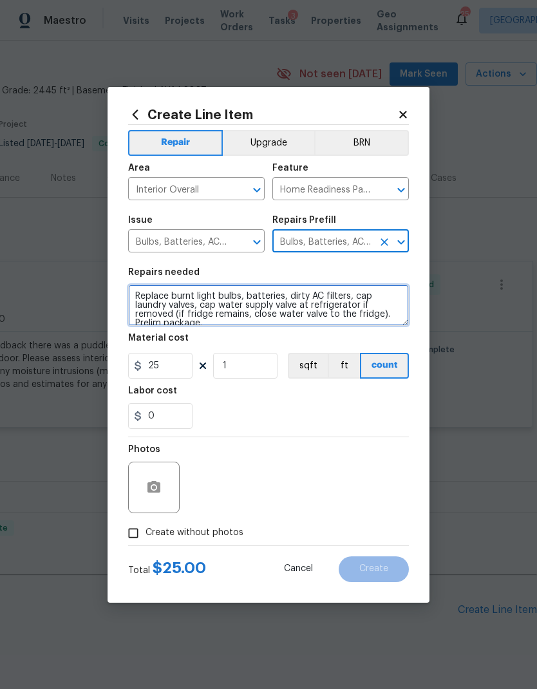
click at [180, 306] on textarea "Replace burnt light bulbs, batteries, dirty AC filters, cap laundry valves, cap…" at bounding box center [268, 305] width 281 height 41
click at [171, 310] on textarea "Replace burnt light bulbs, batteries, dirty AC filters, cap laundry valves, cap…" at bounding box center [268, 305] width 281 height 41
click at [194, 304] on textarea "Replace burnt light bulbs, batteries, dirty AC filters, cap laundry valves, cap…" at bounding box center [268, 305] width 281 height 41
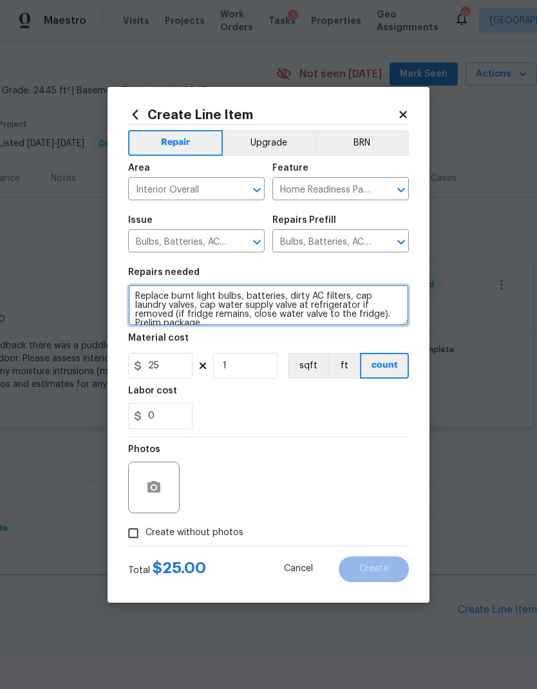
click at [187, 303] on textarea "Replace burnt light bulbs, batteries, dirty AC filters, cap laundry valves, cap…" at bounding box center [268, 305] width 281 height 41
type textarea "Replace burnt light bulbs throughout the house. Secure fallen light in the main…"
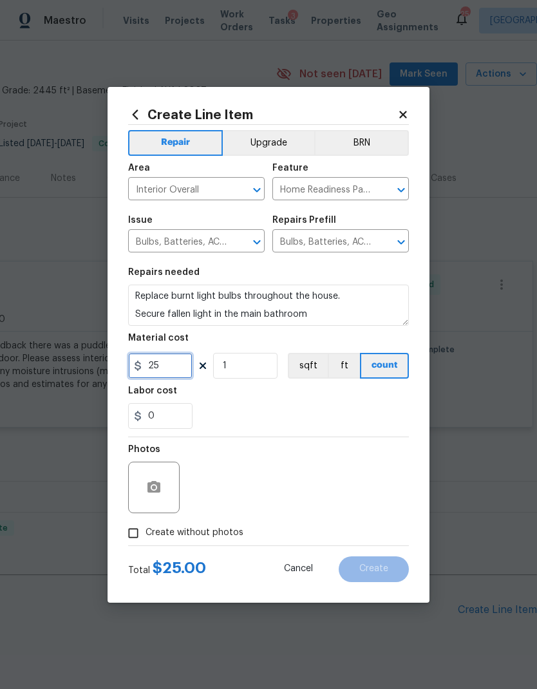
click at [178, 366] on input "25" at bounding box center [160, 366] width 64 height 26
click at [165, 362] on input "25" at bounding box center [160, 366] width 64 height 26
click at [164, 362] on input "25" at bounding box center [160, 366] width 64 height 26
type input "75"
click at [306, 378] on button "sqft" at bounding box center [308, 366] width 40 height 26
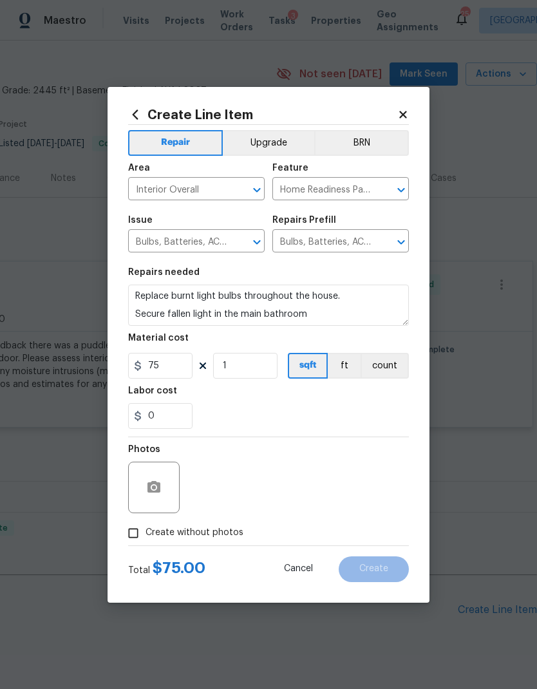
click at [205, 533] on span "Create without photos" at bounding box center [194, 533] width 98 height 14
click at [145, 533] on input "Create without photos" at bounding box center [133, 533] width 24 height 24
click at [187, 539] on span "Create without photos" at bounding box center [194, 533] width 98 height 14
click at [145, 540] on input "Create without photos" at bounding box center [133, 533] width 24 height 24
checkbox input "false"
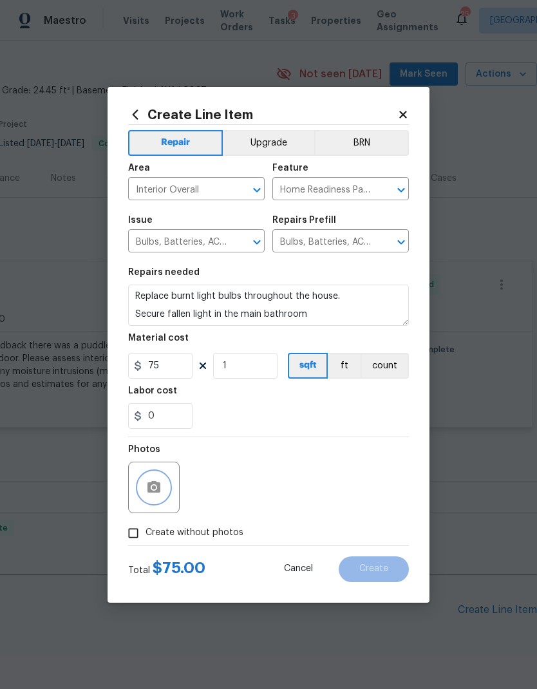
click at [156, 487] on icon "button" at bounding box center [153, 487] width 15 height 15
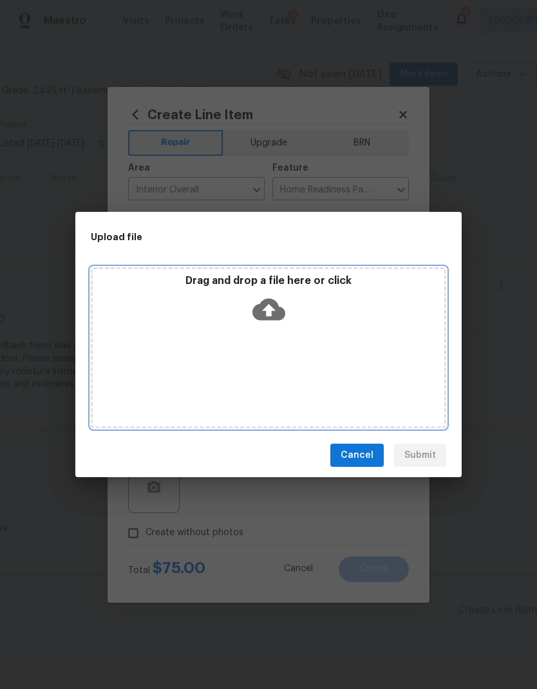
click at [271, 312] on icon at bounding box center [268, 309] width 33 height 33
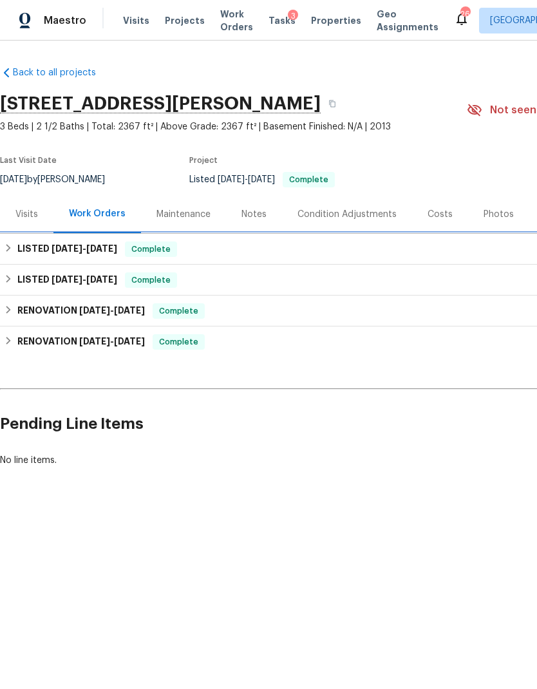
click at [406, 248] on div "LISTED [DATE] - [DATE] Complete" at bounding box center [364, 248] width 720 height 15
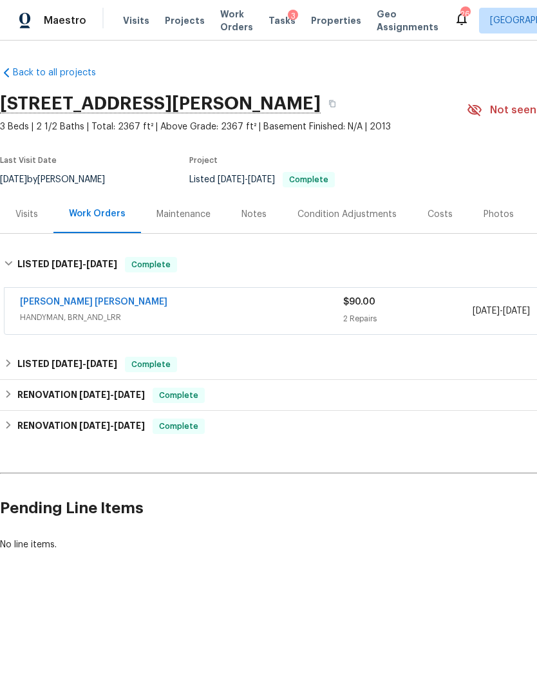
click at [291, 326] on div "Fernando Ruiz Hernandez HANDYMAN, BRN_AND_LRR" at bounding box center [181, 310] width 323 height 31
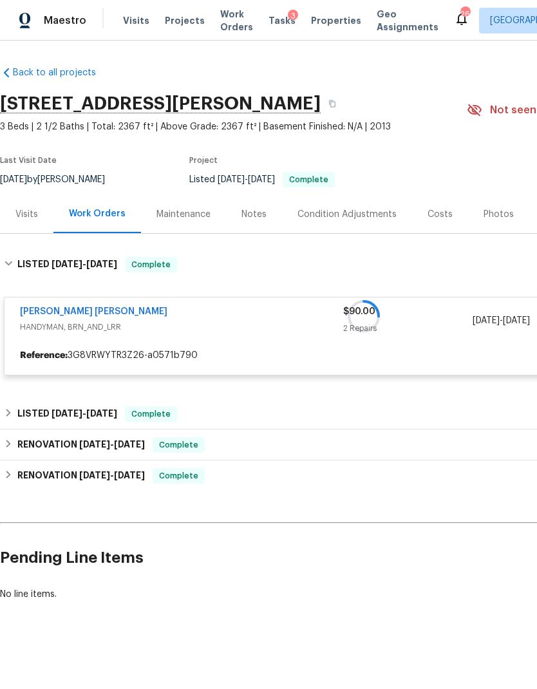
click at [254, 212] on div "Notes" at bounding box center [253, 214] width 25 height 13
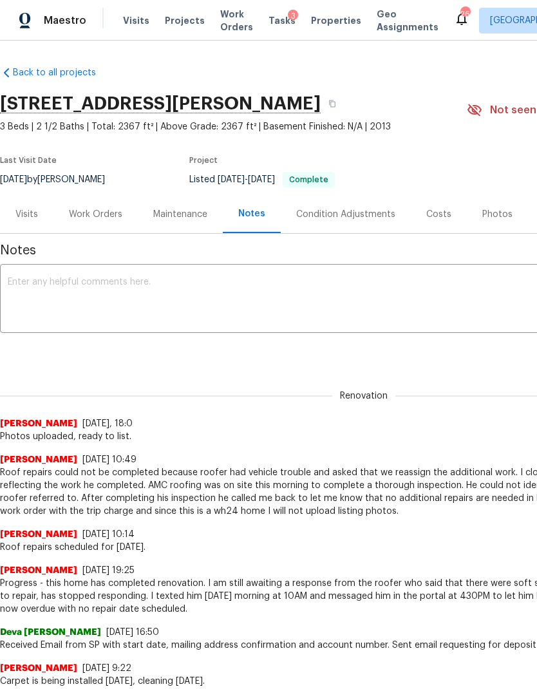
click at [263, 283] on textarea at bounding box center [364, 299] width 712 height 45
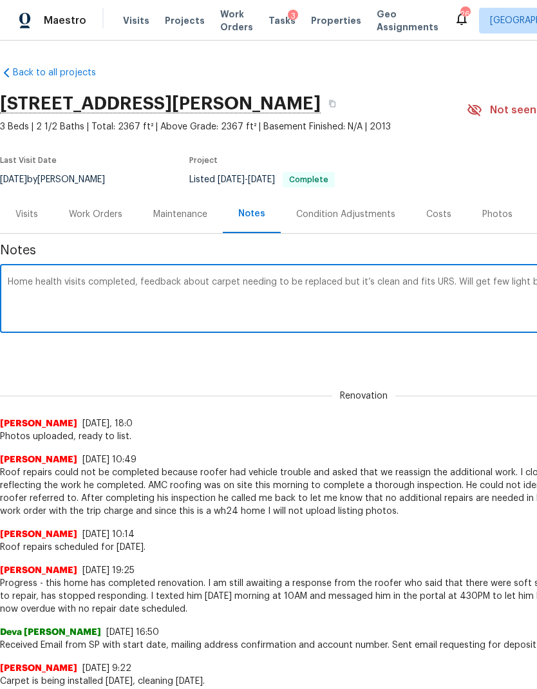
scroll to position [0, 191]
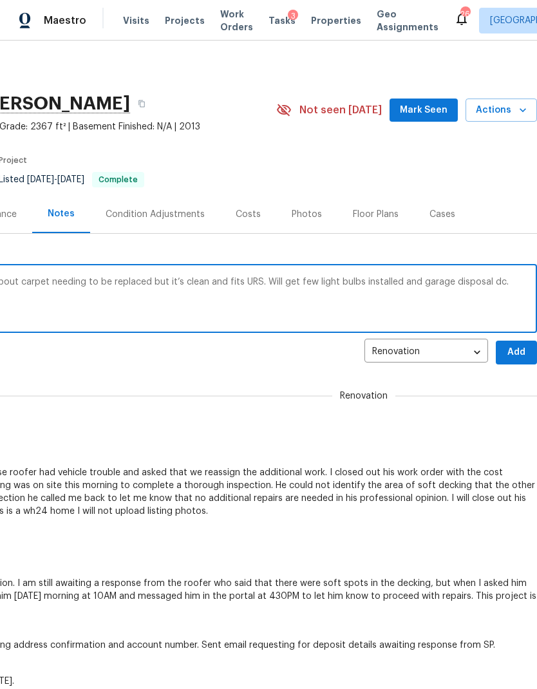
type textarea "Home health visits completed, feedback about carpet needing to be replaced but …"
click at [520, 349] on span "Add" at bounding box center [516, 352] width 21 height 16
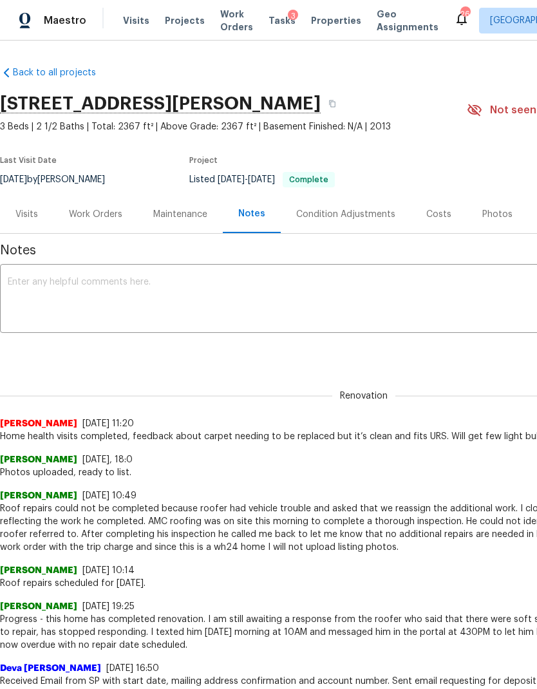
scroll to position [0, 0]
click at [104, 211] on div "Work Orders" at bounding box center [95, 214] width 53 height 13
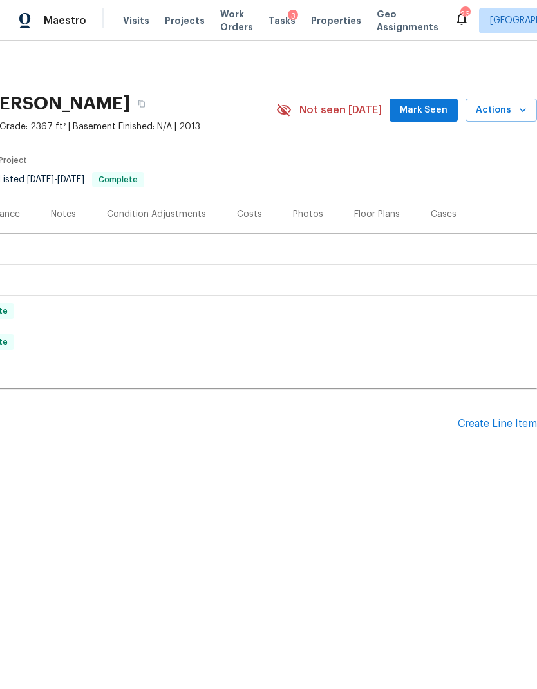
scroll to position [0, 191]
click at [500, 423] on div "Create Line Item" at bounding box center [497, 424] width 79 height 12
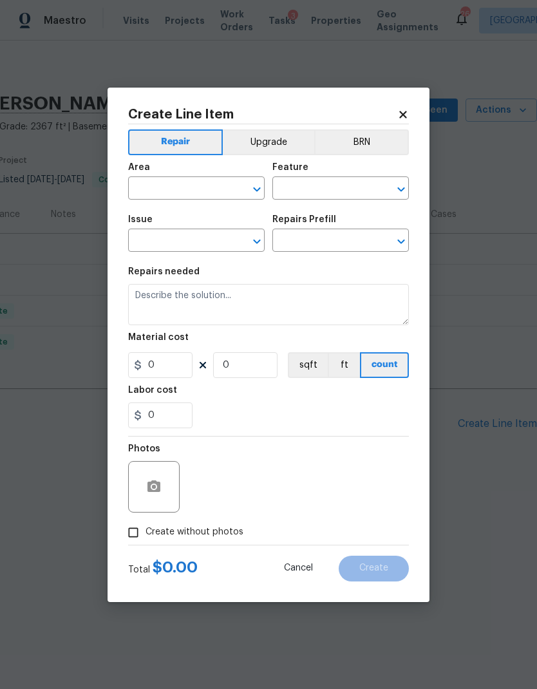
click at [481, 424] on body "Maestro Visits Projects Work Orders Tasks 3 Properties Geo Assignments 26 Nashv…" at bounding box center [268, 277] width 537 height 554
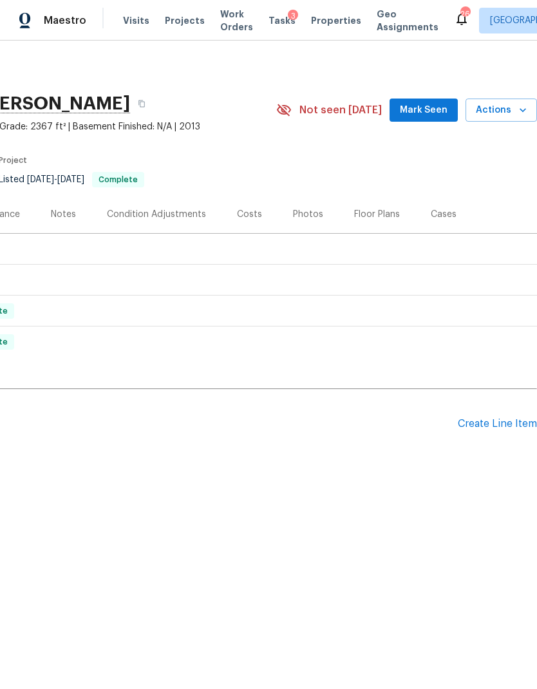
click at [248, 208] on div "Costs" at bounding box center [249, 214] width 25 height 13
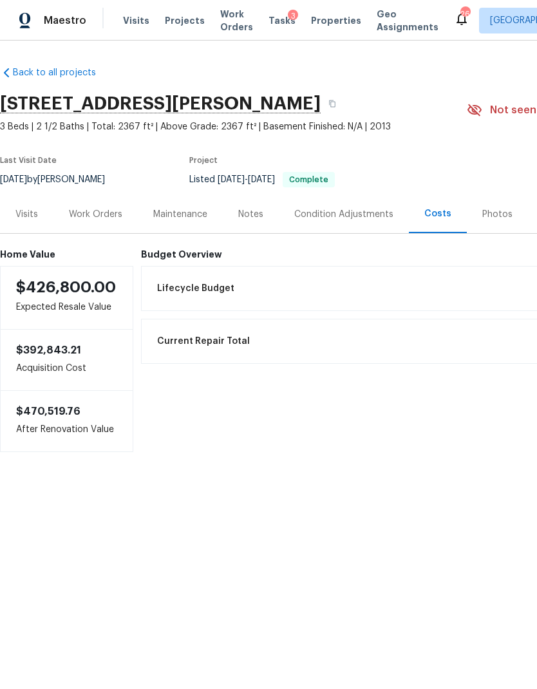
click at [101, 218] on div "Work Orders" at bounding box center [95, 214] width 53 height 13
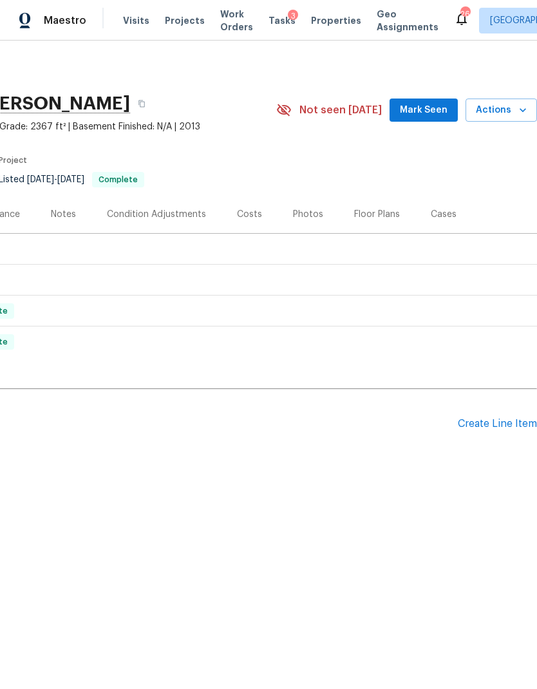
scroll to position [0, 191]
click at [491, 421] on div "Create Line Item" at bounding box center [497, 424] width 79 height 12
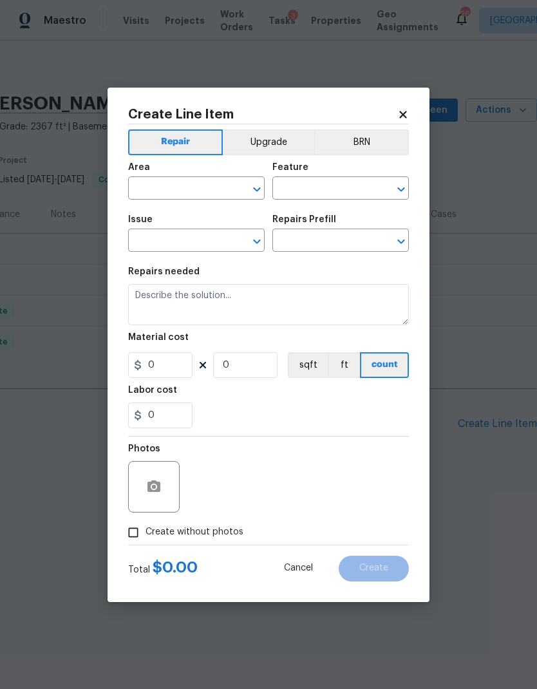
click at [190, 183] on input "text" at bounding box center [178, 190] width 100 height 20
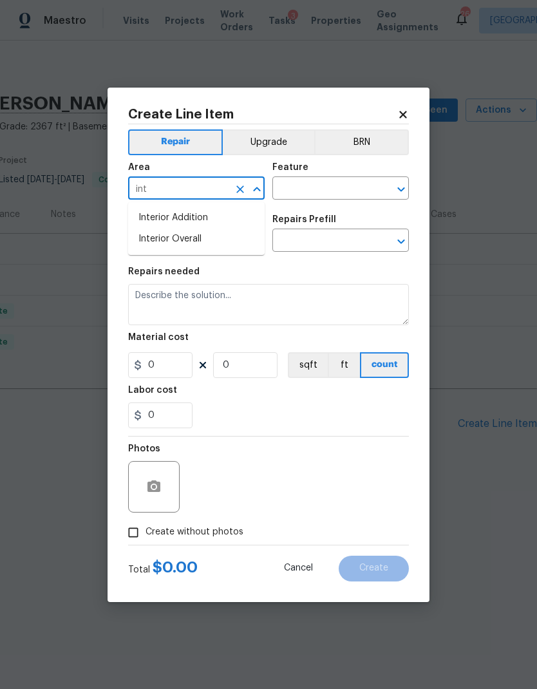
click at [201, 241] on li "Interior Overall" at bounding box center [196, 239] width 136 height 21
type input "Interior Overall"
click at [326, 190] on input "text" at bounding box center [322, 190] width 100 height 20
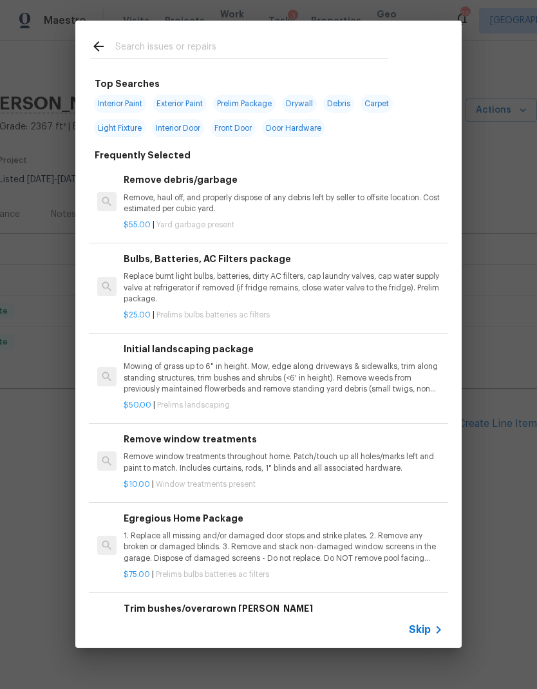
click at [426, 626] on span "Skip" at bounding box center [420, 629] width 22 height 13
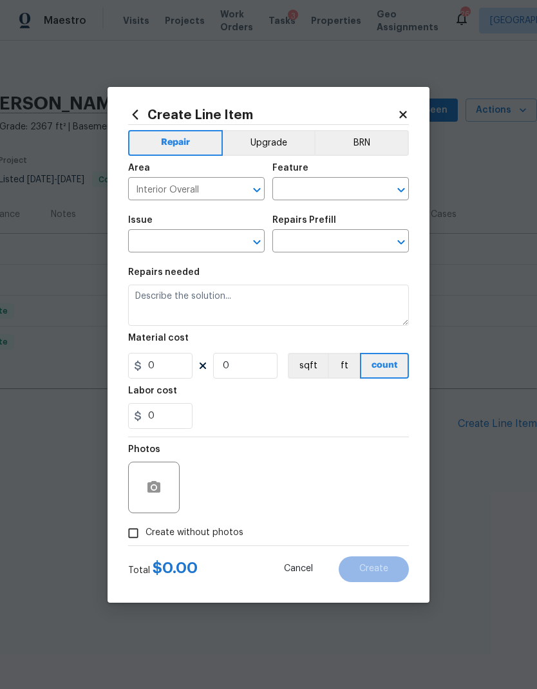
click at [334, 185] on input "text" at bounding box center [322, 190] width 100 height 20
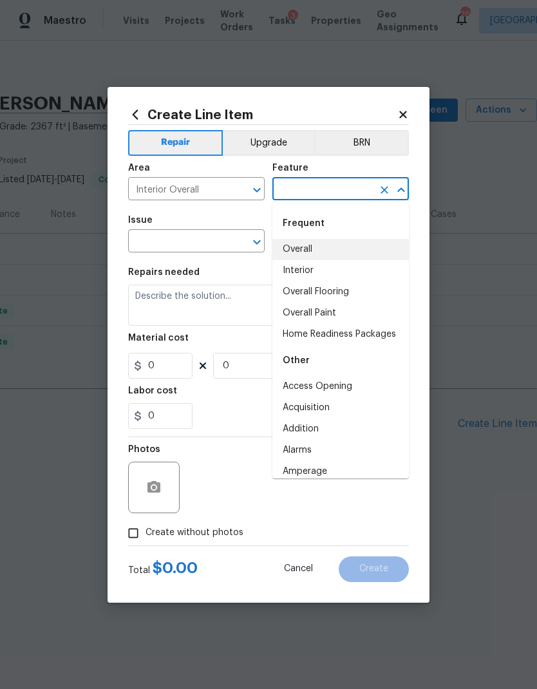
click at [332, 241] on li "Overall" at bounding box center [340, 249] width 136 height 21
type input "Overall"
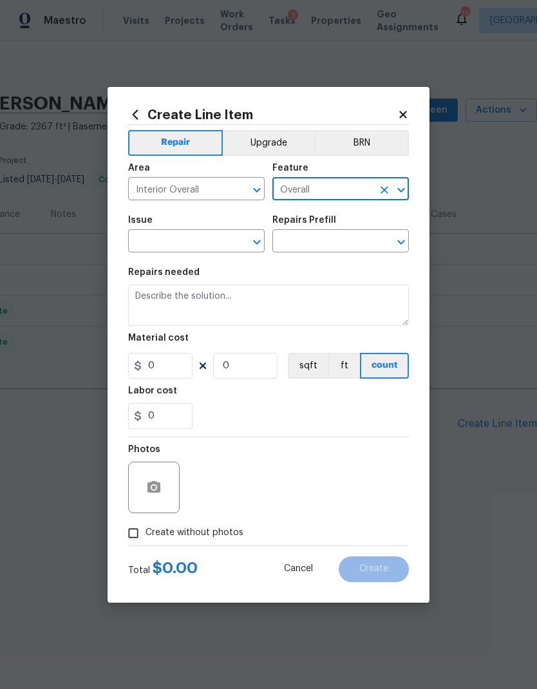
click at [196, 243] on input "text" at bounding box center [178, 242] width 100 height 20
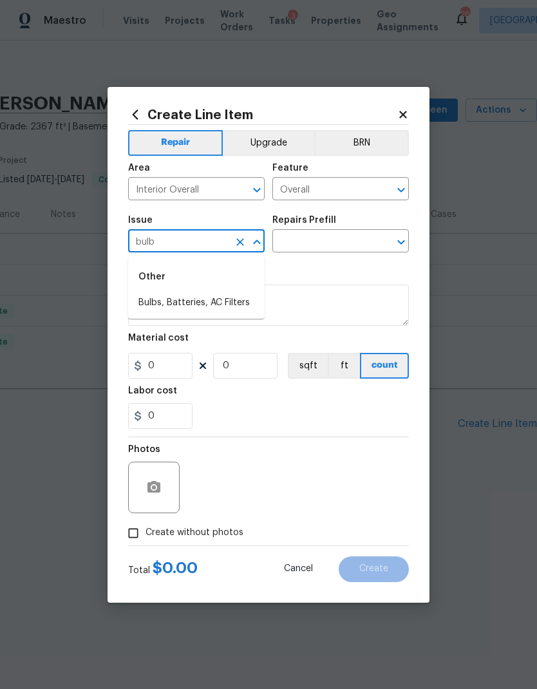
click at [236, 301] on li "Bulbs, Batteries, AC Filters" at bounding box center [196, 302] width 136 height 21
type input "Bulbs, Batteries, AC Filters"
click at [403, 242] on icon "Open" at bounding box center [400, 242] width 7 height 5
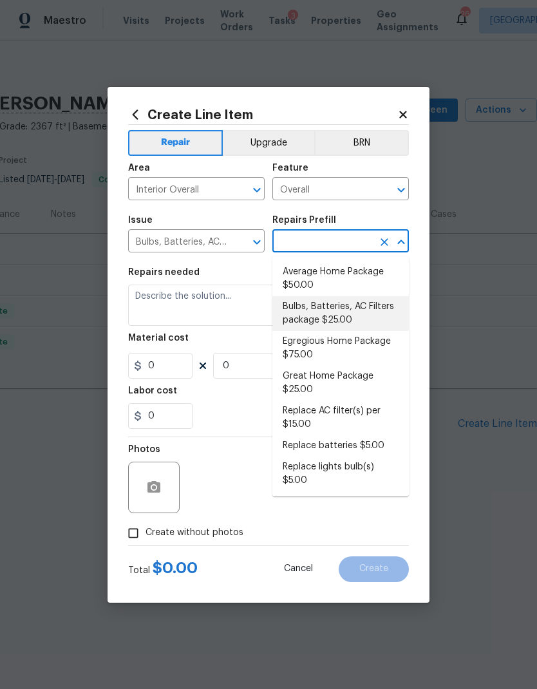
click at [366, 299] on li "Bulbs, Batteries, AC Filters package $25.00" at bounding box center [340, 313] width 136 height 35
type input "Bulbs, Batteries, AC Filters package $25.00"
type input "Home Readiness Packages"
type textarea "Replace burnt light bulbs, batteries, dirty AC filters, cap laundry valves, cap…"
type input "1"
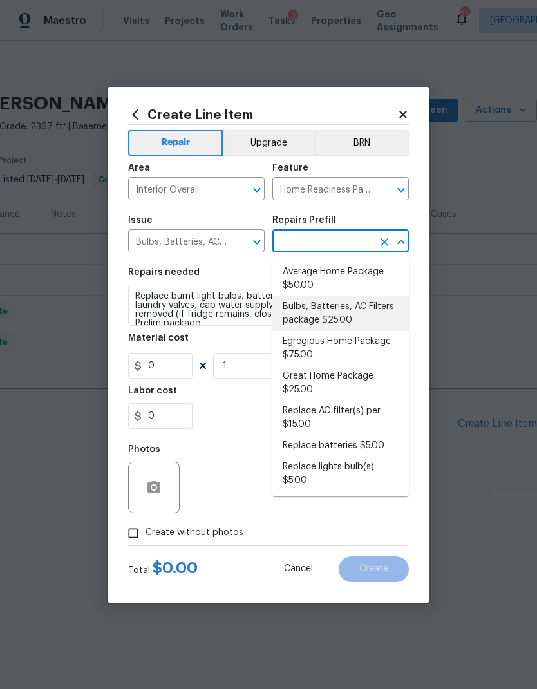
type input "Bulbs, Batteries, AC Filters package $25.00"
type input "25"
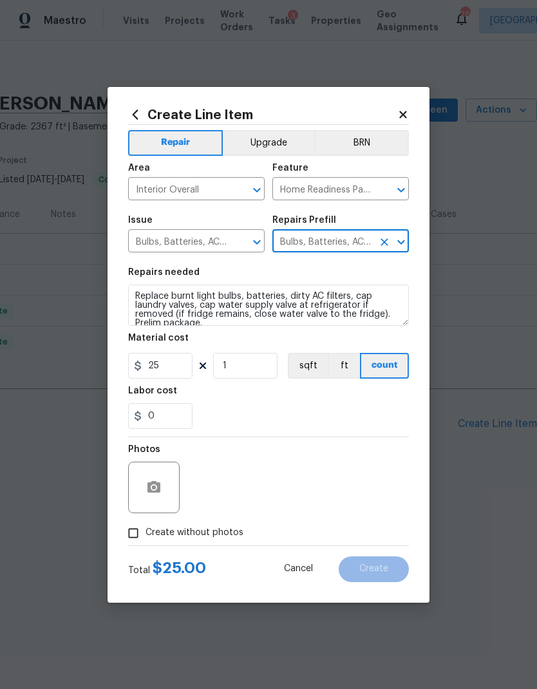
click at [218, 303] on textarea "Replace burnt light bulbs, batteries, dirty AC filters, cap laundry valves, cap…" at bounding box center [268, 305] width 281 height 41
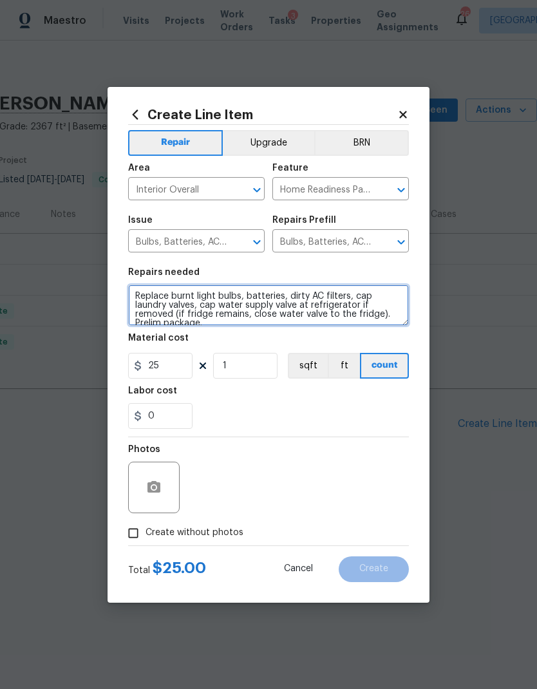
click at [217, 303] on textarea "Replace burnt light bulbs, batteries, dirty AC filters, cap laundry valves, cap…" at bounding box center [268, 305] width 281 height 41
click at [227, 302] on textarea "Replace burnt light bulbs, batteries, dirty AC filters, cap laundry valves, cap…" at bounding box center [268, 305] width 281 height 41
click at [226, 302] on textarea "Replace burnt light bulbs, batteries, dirty AC filters, cap laundry valves, cap…" at bounding box center [268, 305] width 281 height 41
type textarea "Replace burnt bulbs throughout home Remove garbage disposal install P-trap ensu…"
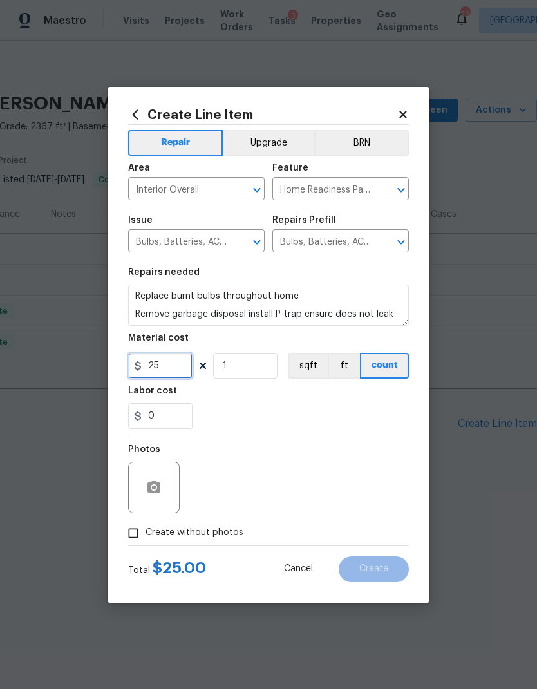
click at [171, 368] on input "25" at bounding box center [160, 366] width 64 height 26
type input "100"
click at [331, 400] on div "Labor cost" at bounding box center [268, 394] width 281 height 17
click at [154, 489] on circle "button" at bounding box center [154, 487] width 4 height 4
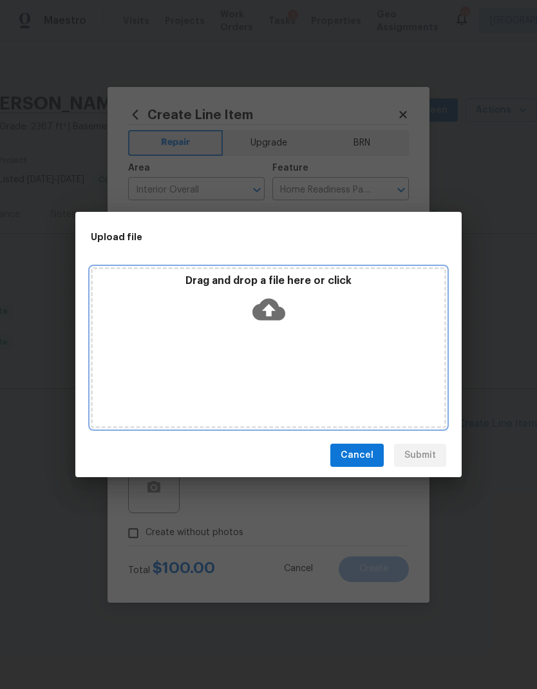
click at [263, 300] on icon at bounding box center [268, 310] width 33 height 22
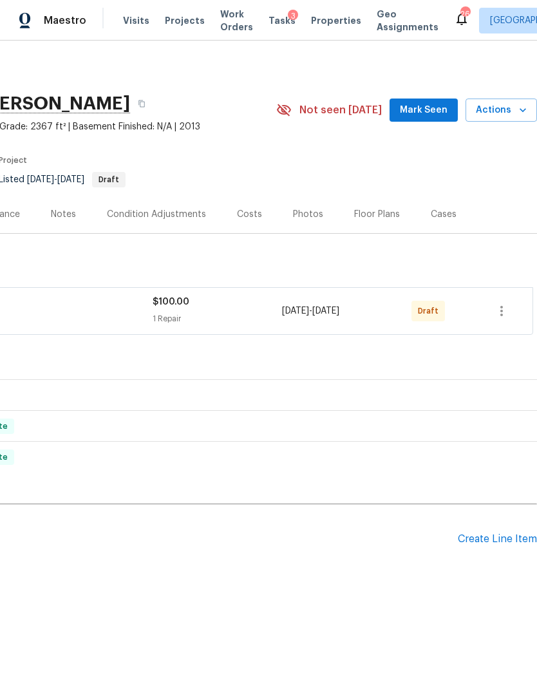
scroll to position [0, 191]
click at [498, 308] on icon "button" at bounding box center [501, 310] width 15 height 15
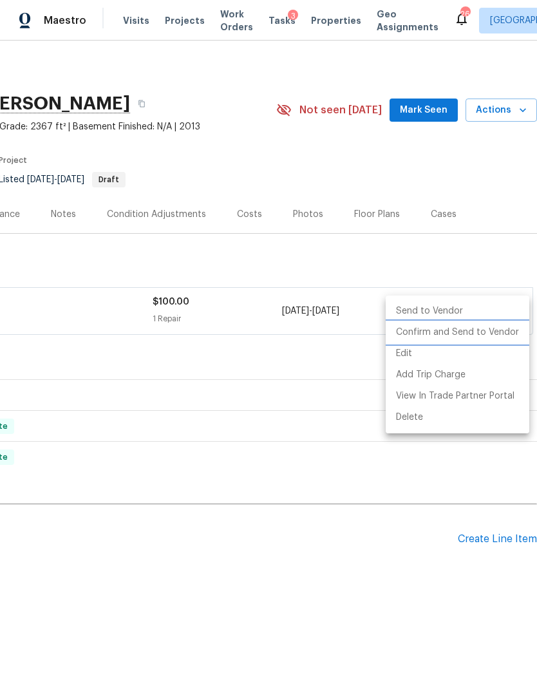
click at [472, 323] on li "Confirm and Send to Vendor" at bounding box center [458, 332] width 144 height 21
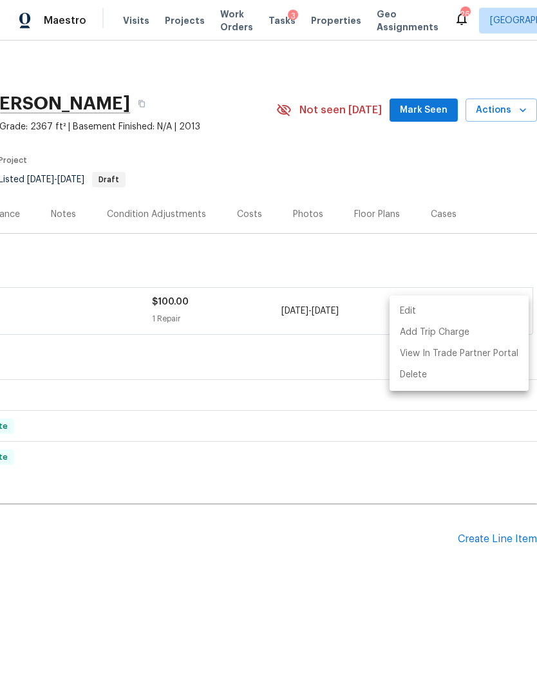
click at [64, 216] on div at bounding box center [268, 344] width 537 height 689
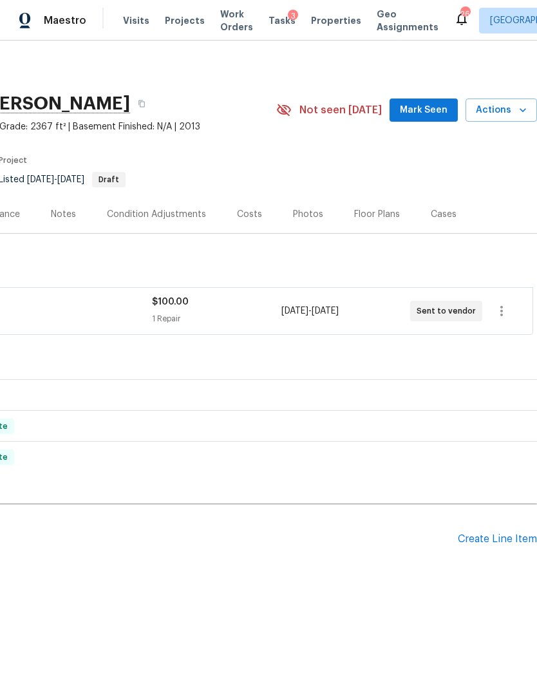
click at [68, 208] on div "Notes" at bounding box center [63, 214] width 25 height 13
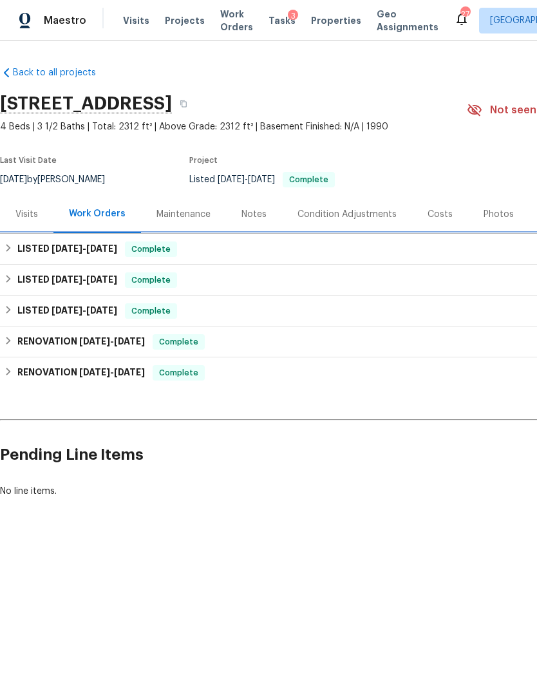
click at [304, 247] on div "LISTED [DATE] - [DATE] Complete" at bounding box center [364, 248] width 720 height 15
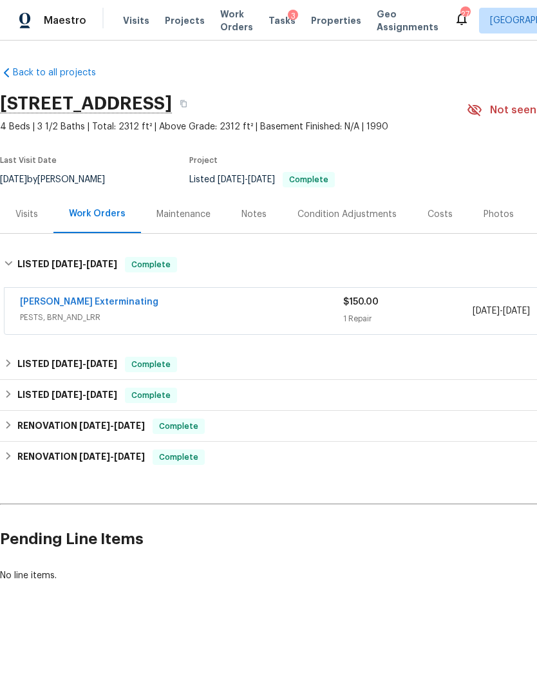
click at [289, 296] on div "[PERSON_NAME] Exterminating" at bounding box center [181, 302] width 323 height 15
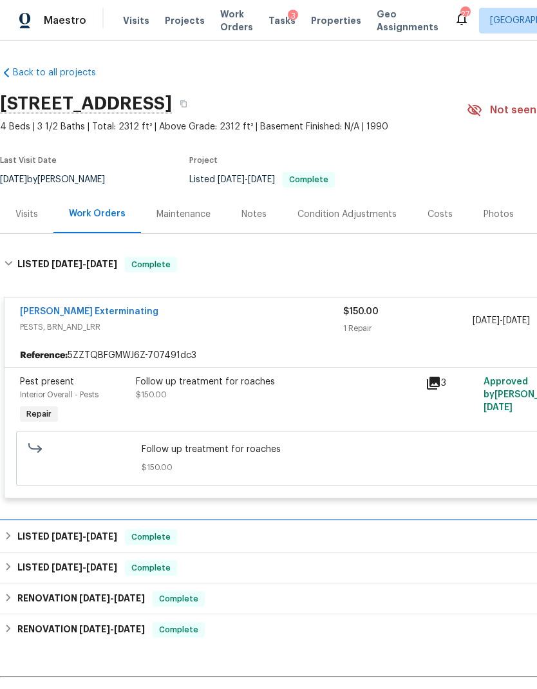
click at [332, 525] on div "LISTED [DATE] - [DATE] Complete" at bounding box center [363, 536] width 727 height 31
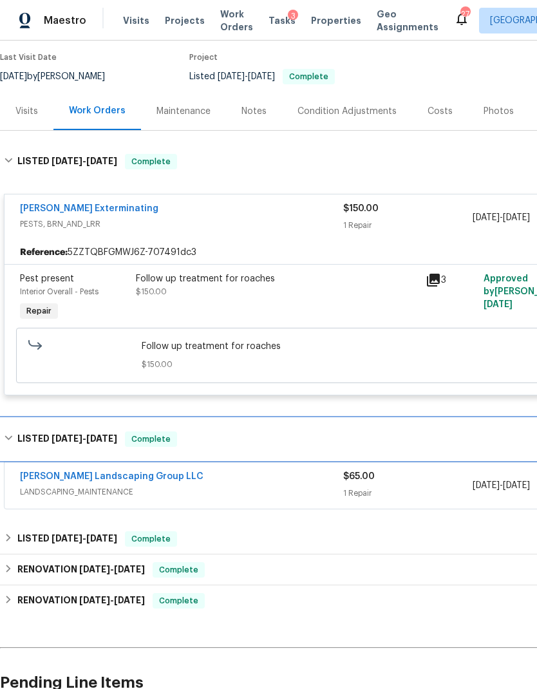
scroll to position [104, 0]
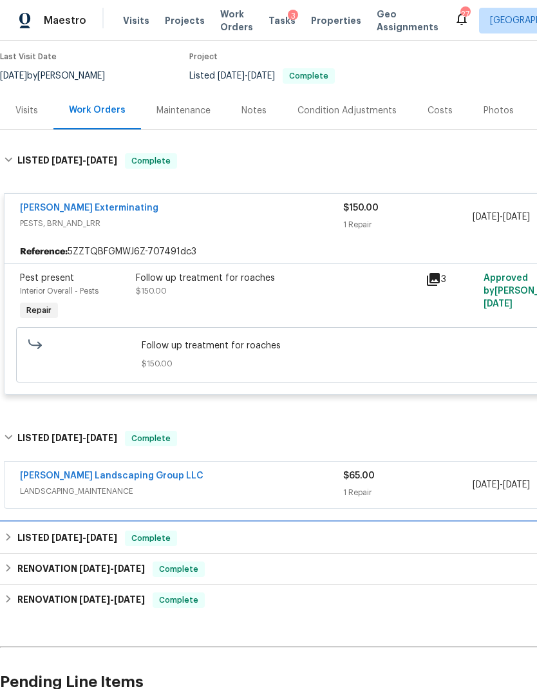
click at [177, 542] on div "Complete" at bounding box center [151, 537] width 52 height 15
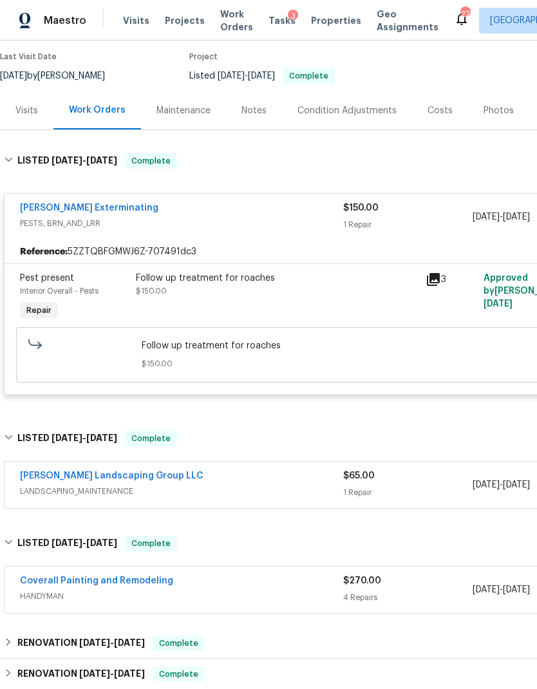
click at [211, 587] on div "Coverall Painting and Remodeling" at bounding box center [181, 581] width 323 height 15
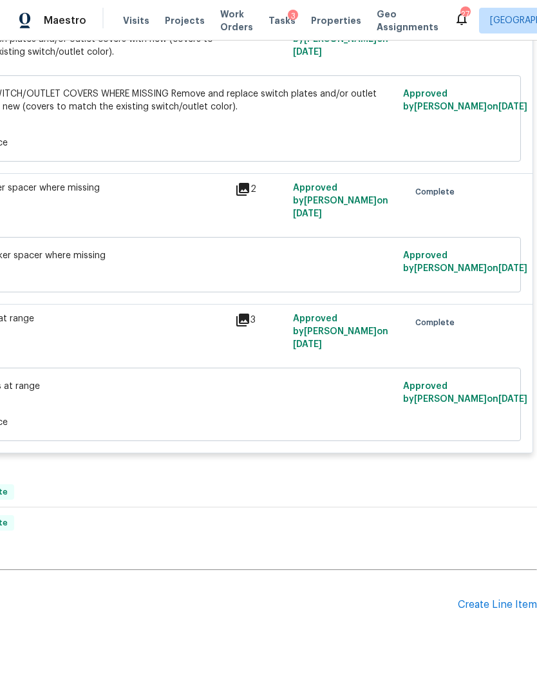
scroll to position [886, 191]
click at [504, 606] on div "Create Line Item" at bounding box center [497, 605] width 79 height 12
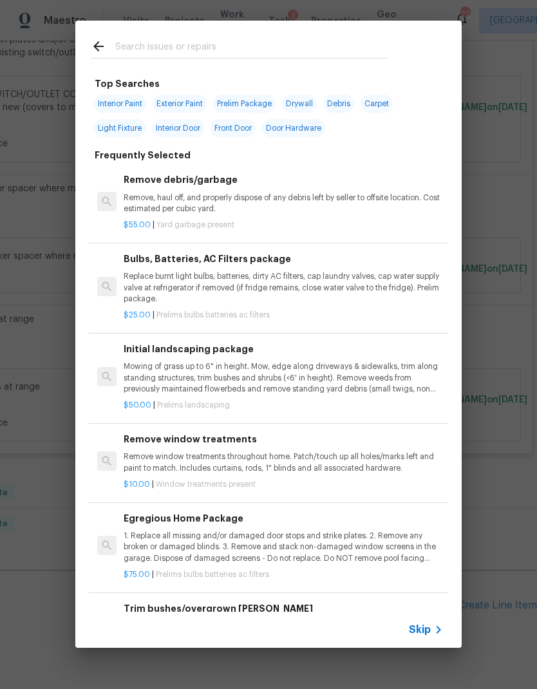
click at [426, 628] on span "Skip" at bounding box center [420, 629] width 22 height 13
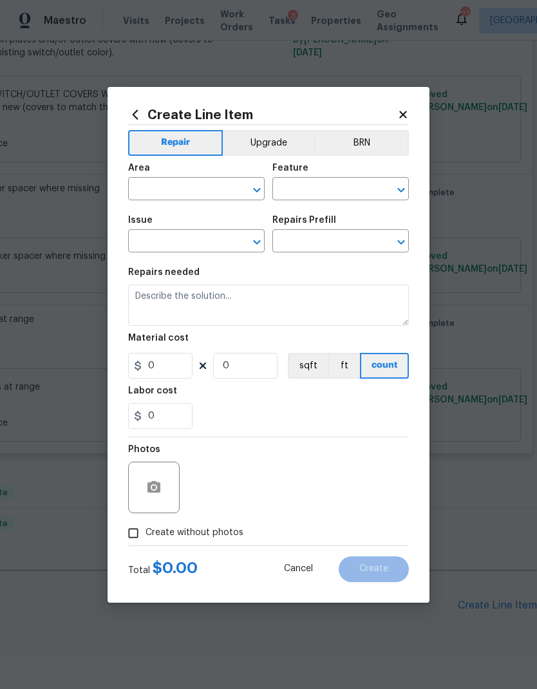
click at [190, 192] on input "text" at bounding box center [178, 190] width 100 height 20
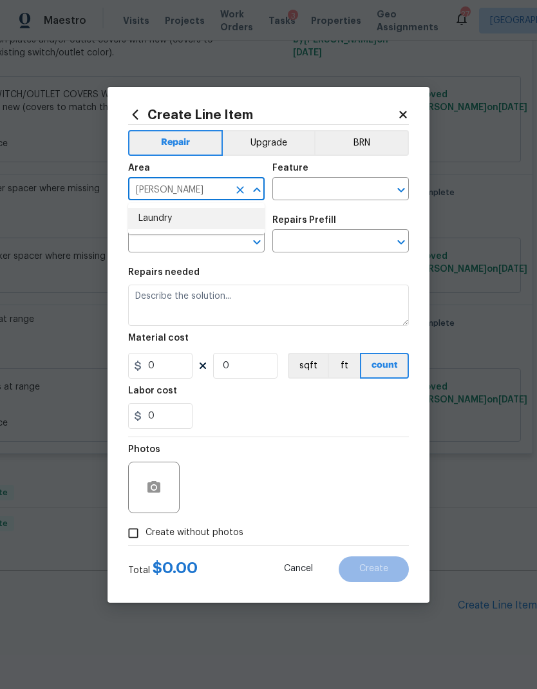
click at [167, 219] on li "Laundry" at bounding box center [196, 218] width 136 height 21
type input "Laundry"
click at [318, 191] on input "text" at bounding box center [322, 190] width 100 height 20
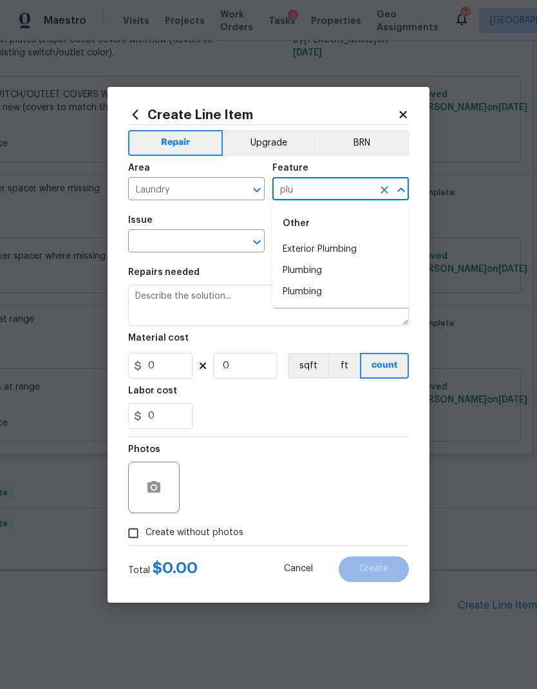
click at [330, 271] on li "Plumbing" at bounding box center [340, 270] width 136 height 21
type input "Plumbing"
click at [258, 241] on icon "Open" at bounding box center [256, 241] width 15 height 15
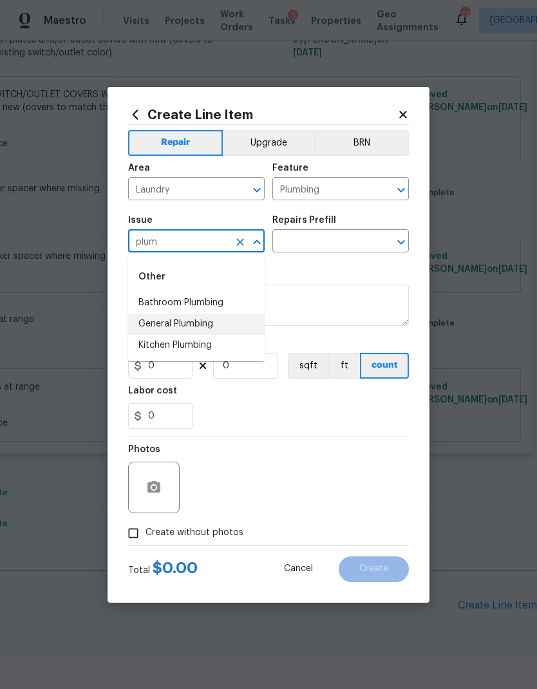
click at [201, 328] on li "General Plumbing" at bounding box center [196, 324] width 136 height 21
type input "General Plumbing"
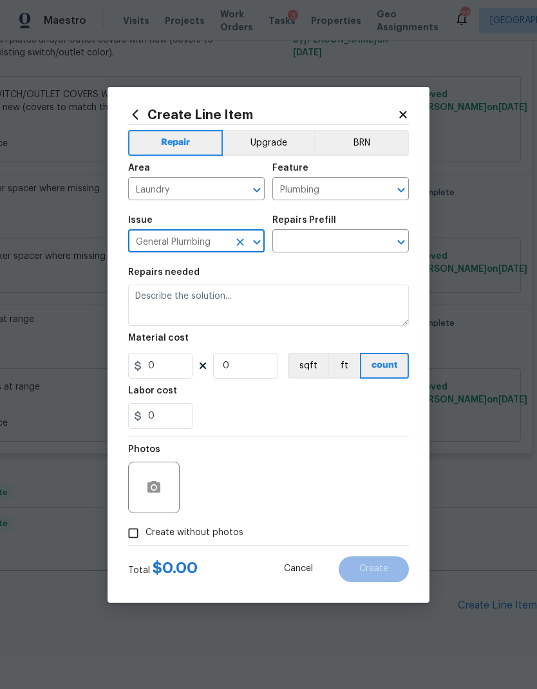
click at [398, 242] on icon "Open" at bounding box center [400, 242] width 7 height 5
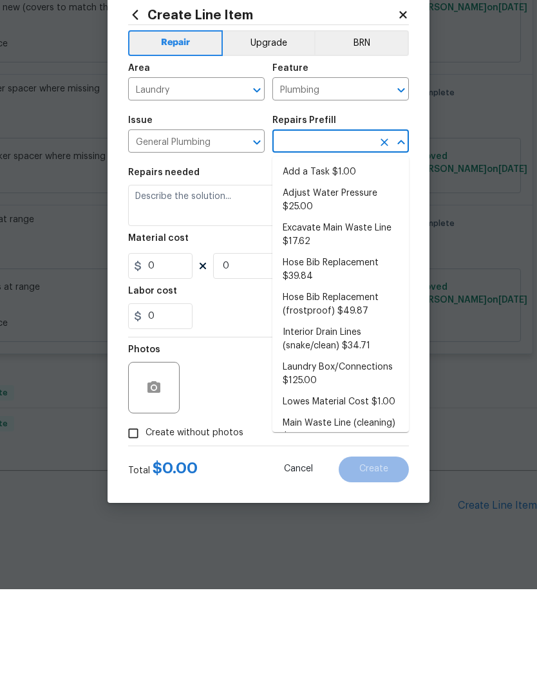
scroll to position [0, 0]
click at [334, 261] on li "Add a Task $1.00" at bounding box center [340, 271] width 136 height 21
type input "Add a Task $1.00"
type textarea "HPM to detail"
type input "1"
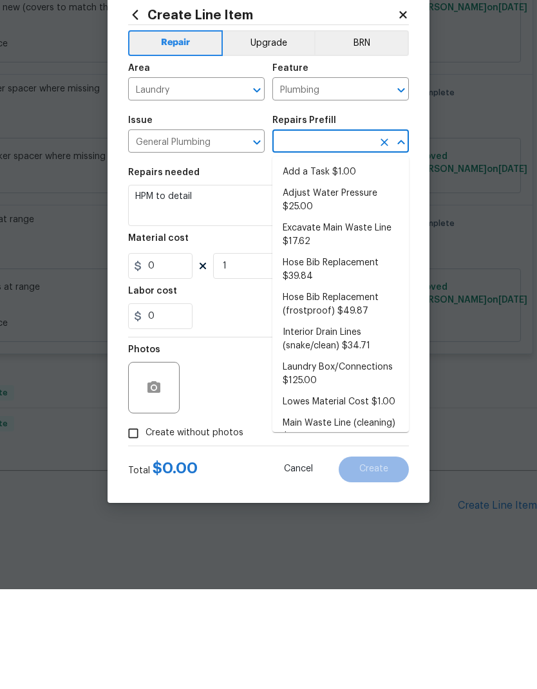
type input "Add a Task $1.00"
type input "1"
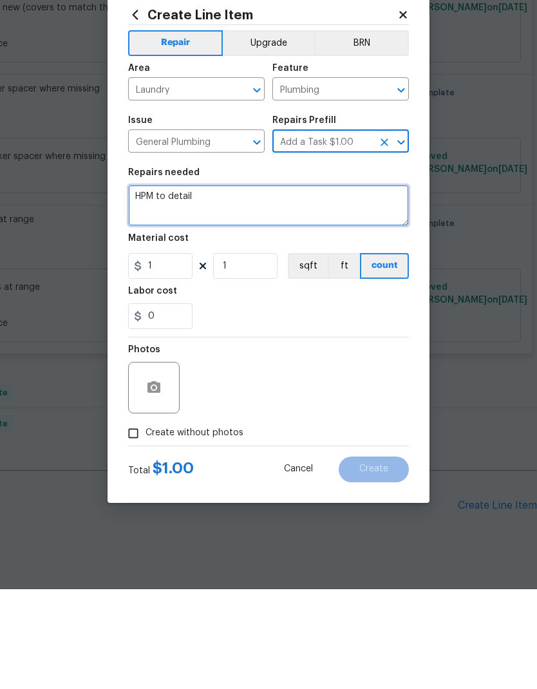
click at [160, 285] on textarea "HPM to detail" at bounding box center [268, 305] width 281 height 41
click at [158, 285] on textarea "HPM to detail" at bounding box center [268, 305] width 281 height 41
click at [171, 285] on textarea "HPM to detail" at bounding box center [268, 305] width 281 height 41
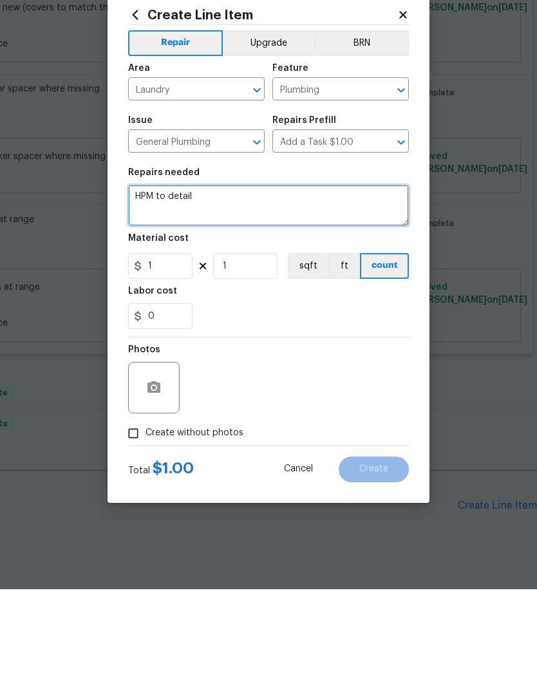
click at [171, 285] on textarea "HPM to detail" at bounding box center [268, 305] width 281 height 41
type textarea "Hot water heater not working investigate and make repairs and replacement is ne…"
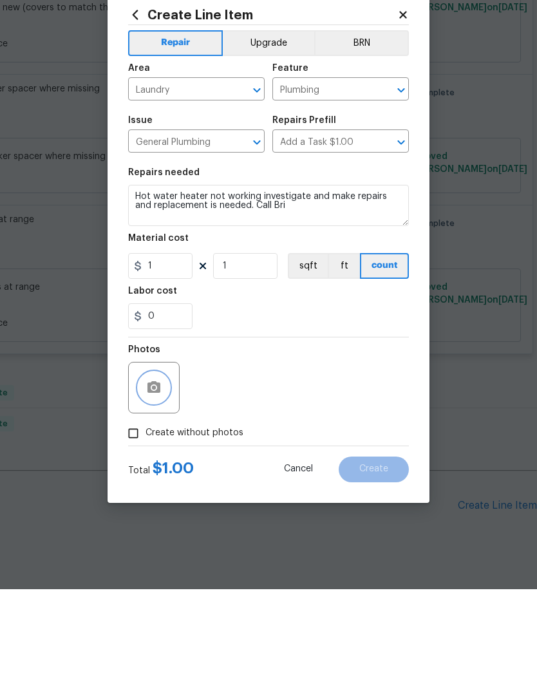
click at [164, 472] on button "button" at bounding box center [153, 487] width 31 height 31
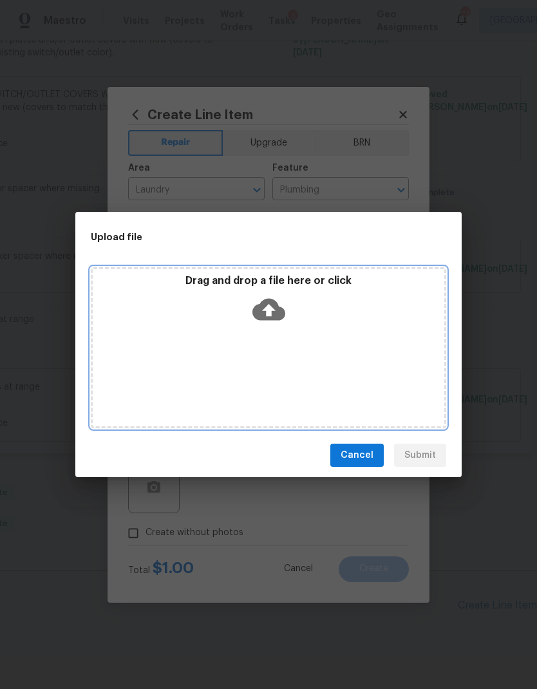
click at [286, 312] on div "Drag and drop a file here or click" at bounding box center [268, 301] width 351 height 55
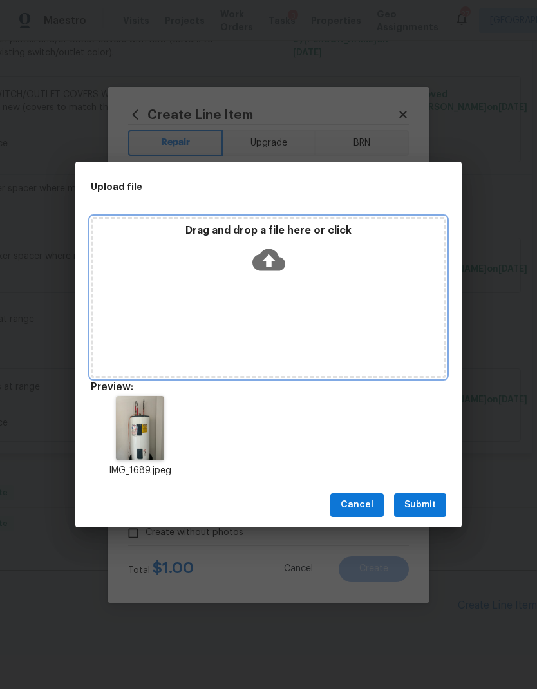
click at [269, 282] on div "Drag and drop a file here or click" at bounding box center [268, 297] width 355 height 161
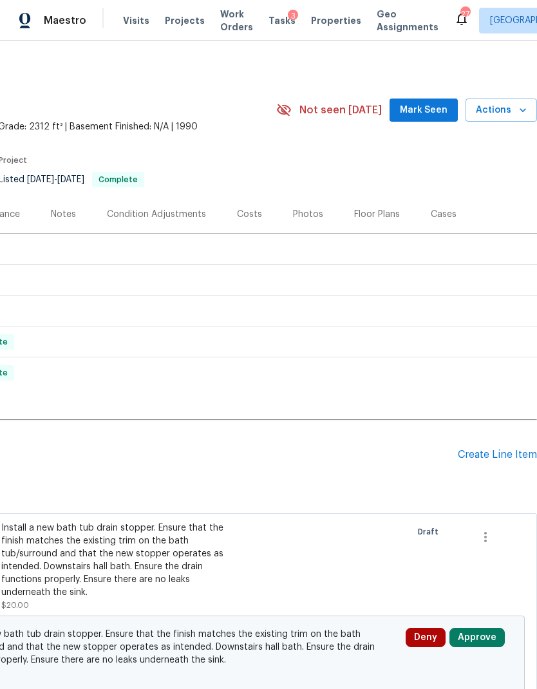
scroll to position [0, 191]
click at [508, 458] on div "Create Line Item" at bounding box center [497, 455] width 79 height 12
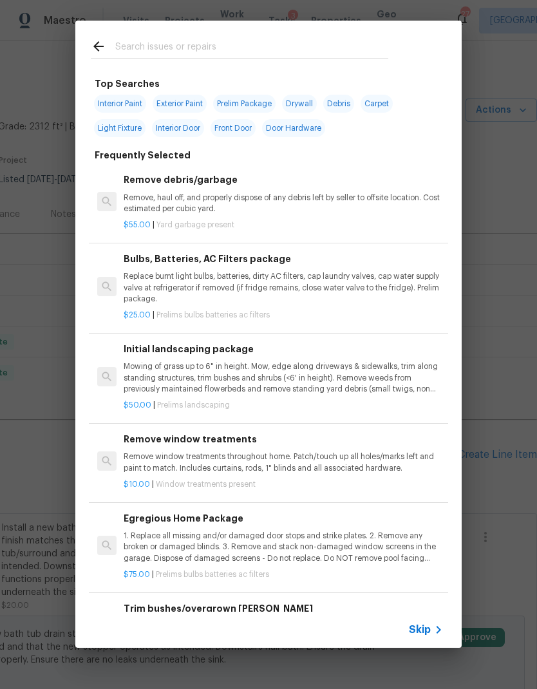
click at [422, 619] on div "Skip" at bounding box center [268, 630] width 386 height 36
click at [416, 629] on span "Skip" at bounding box center [420, 629] width 22 height 13
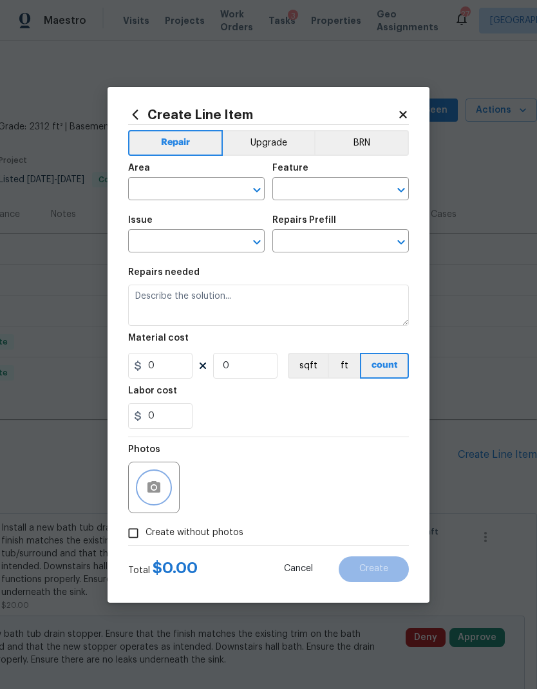
click at [155, 495] on icon "button" at bounding box center [153, 487] width 15 height 15
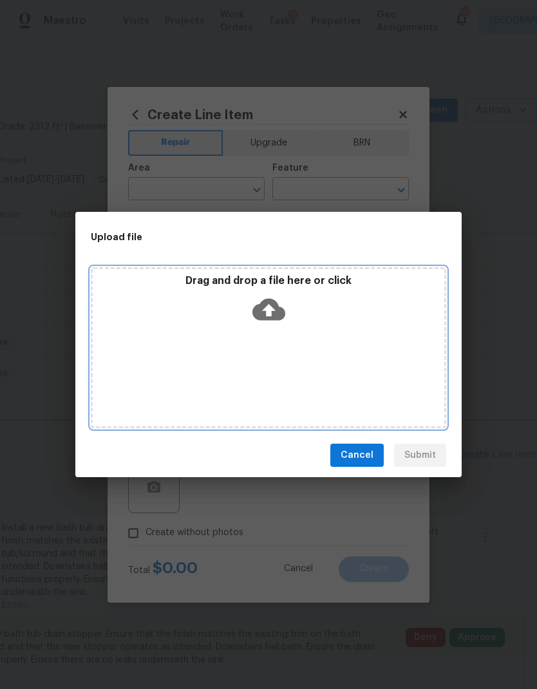
click at [273, 312] on icon at bounding box center [268, 310] width 33 height 22
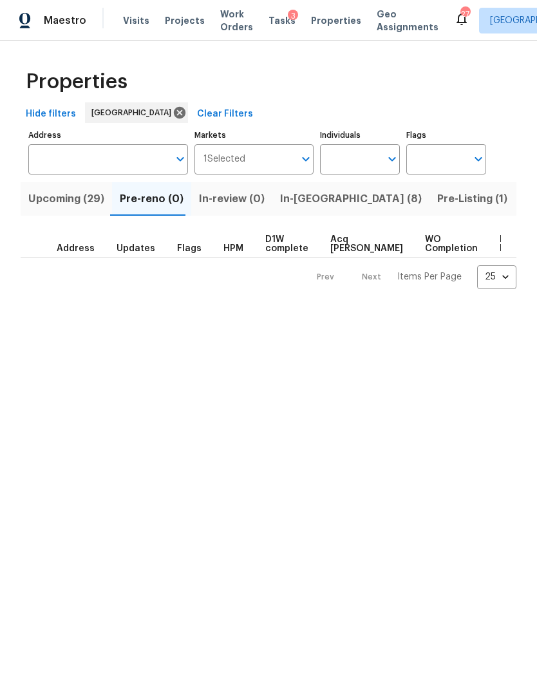
click at [135, 38] on div "Maestro Visits Projects Work Orders Tasks 3 Properties Geo Assignments 27 [GEOG…" at bounding box center [268, 20] width 537 height 41
click at [128, 22] on span "Visits" at bounding box center [136, 20] width 26 height 13
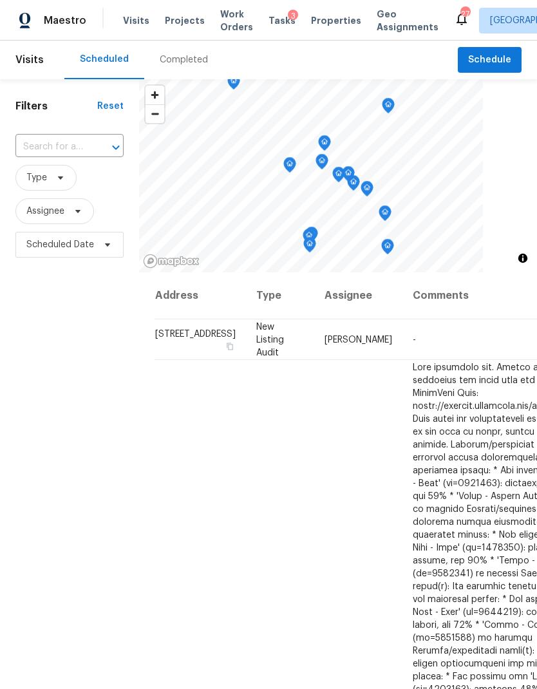
click at [71, 149] on input "text" at bounding box center [51, 147] width 72 height 20
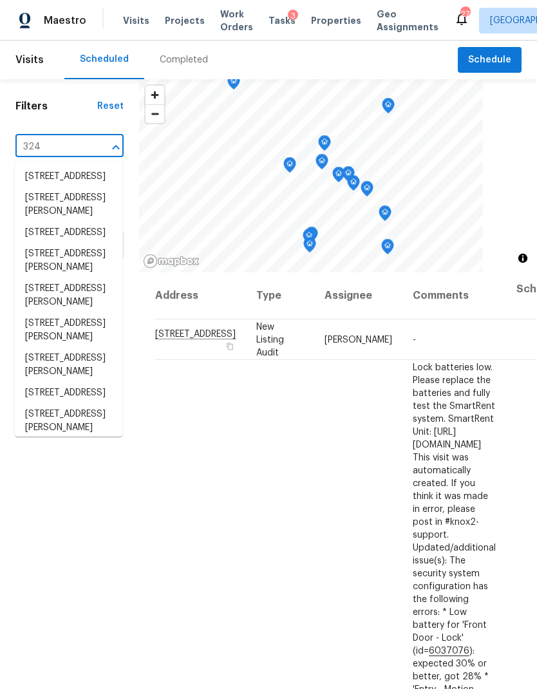
type input "324 p"
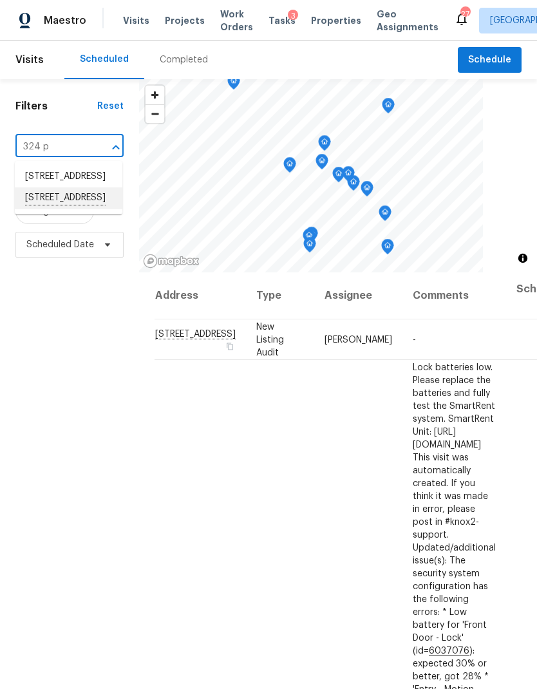
click at [55, 209] on li "[STREET_ADDRESS]" at bounding box center [69, 198] width 108 height 22
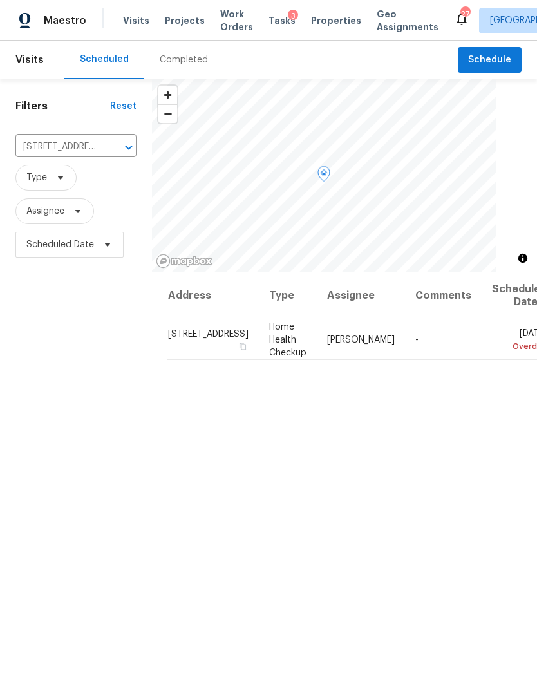
click at [0, 0] on icon at bounding box center [0, 0] width 0 height 0
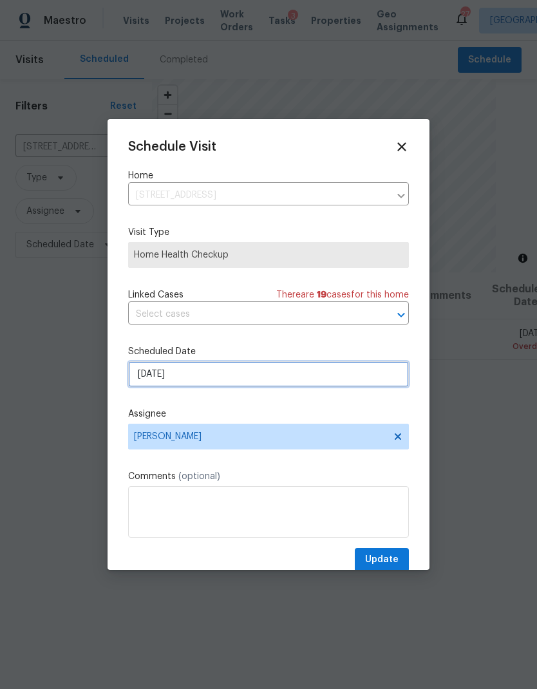
click at [230, 381] on input "[DATE]" at bounding box center [268, 374] width 281 height 26
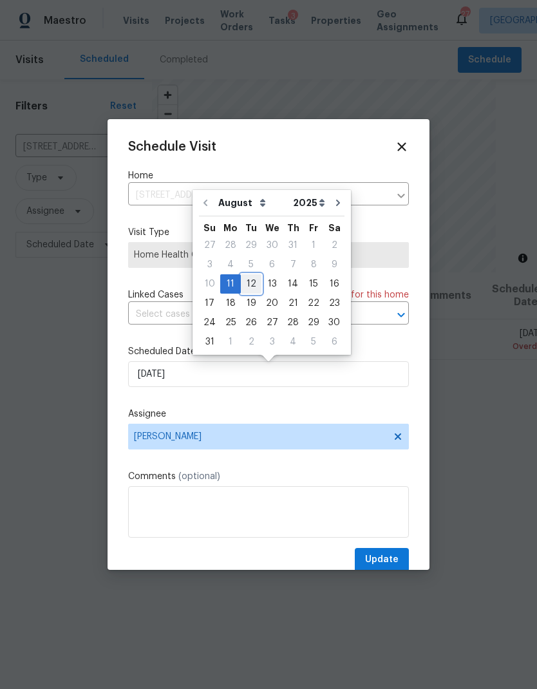
click at [252, 283] on div "12" at bounding box center [251, 284] width 21 height 18
type input "[DATE]"
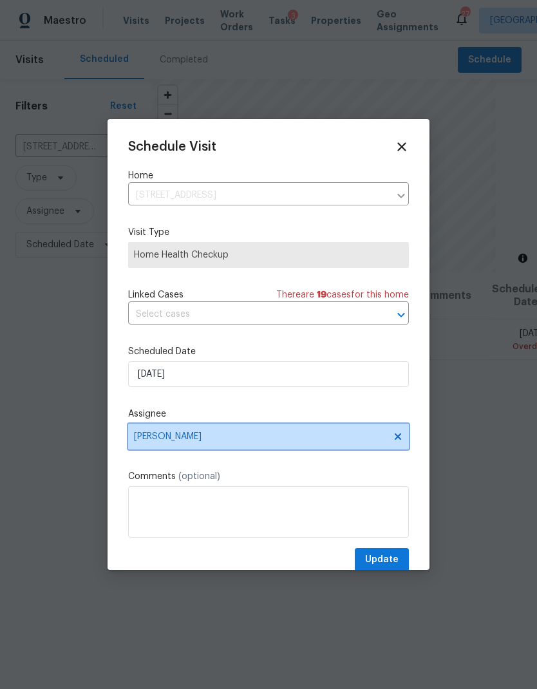
click at [252, 440] on span "[PERSON_NAME]" at bounding box center [260, 436] width 252 height 10
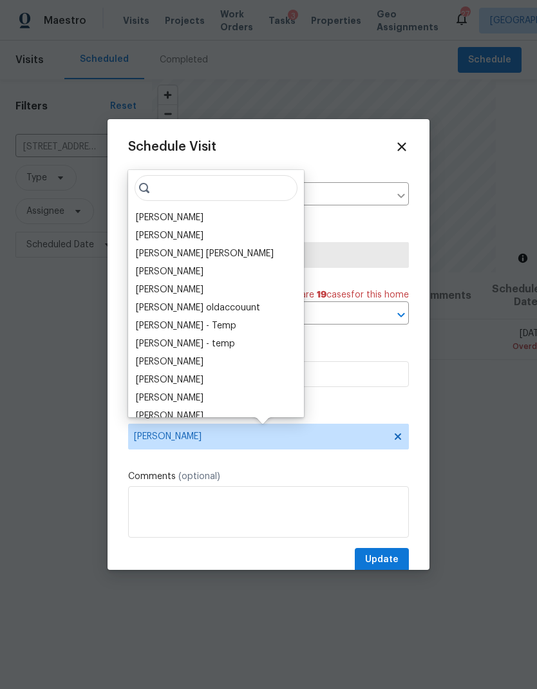
click at [164, 214] on div "Cynthia Upshaw" at bounding box center [170, 217] width 68 height 13
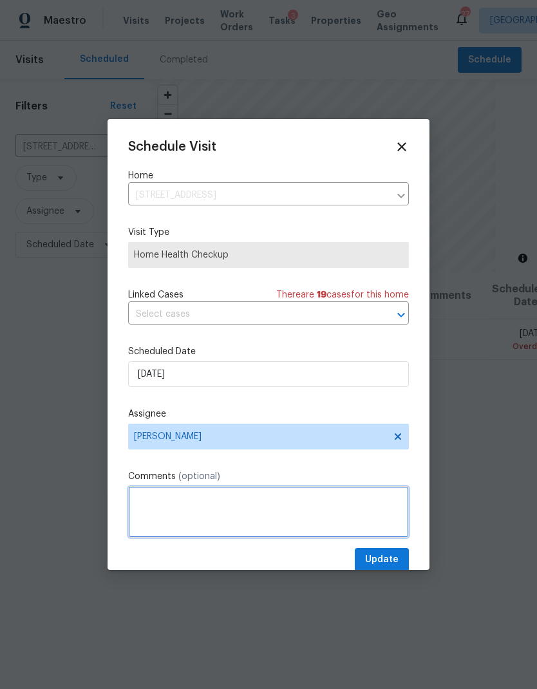
click at [245, 518] on textarea at bounding box center [268, 511] width 281 height 51
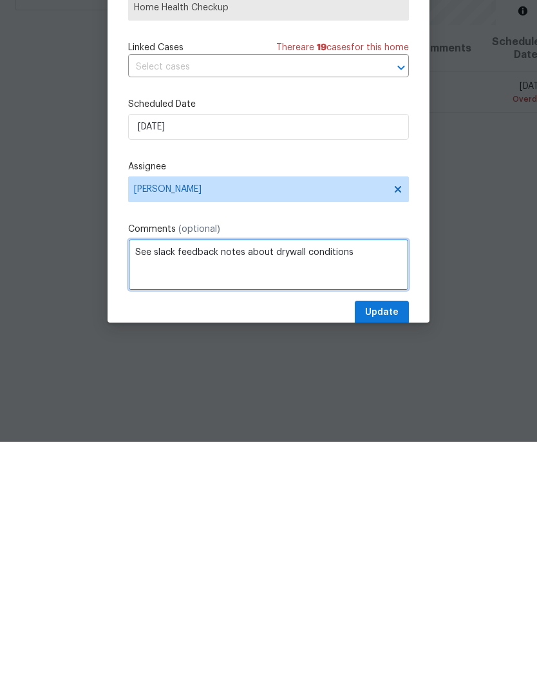
type textarea "See slack feedback notes about drywall conditions"
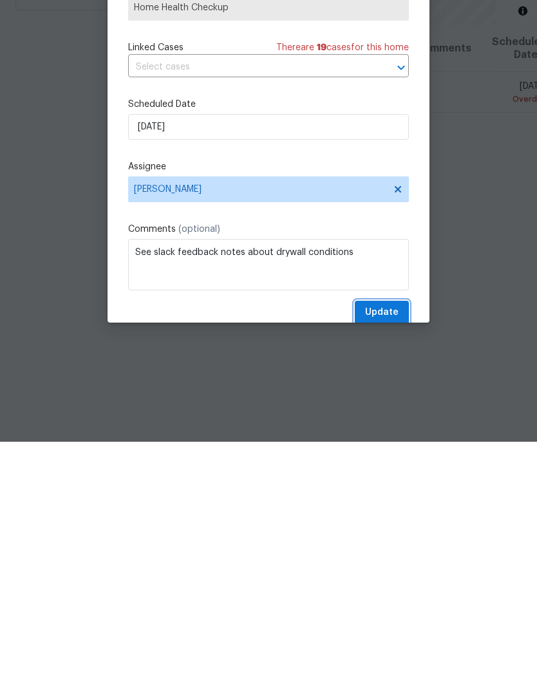
click at [382, 552] on span "Update" at bounding box center [381, 560] width 33 height 16
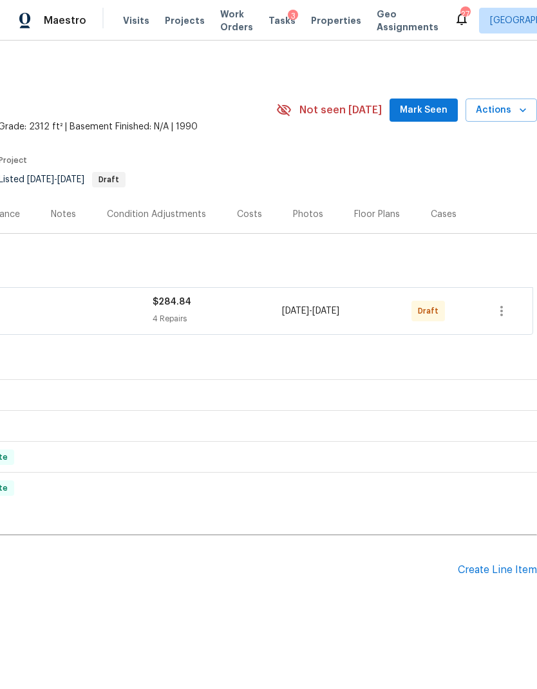
scroll to position [0, 191]
click at [501, 306] on icon "button" at bounding box center [501, 311] width 3 height 10
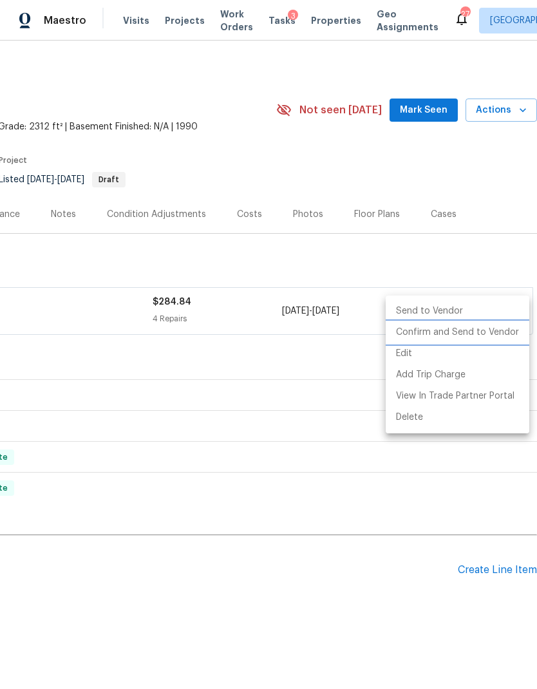
click at [490, 333] on li "Confirm and Send to Vendor" at bounding box center [458, 332] width 144 height 21
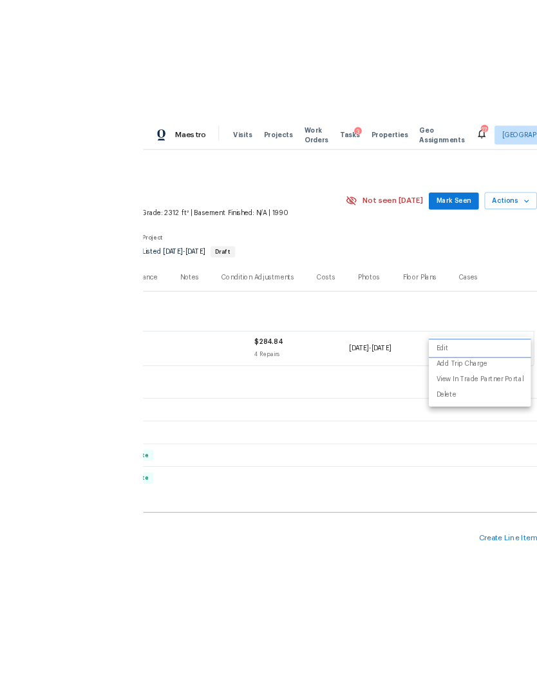
scroll to position [3, 0]
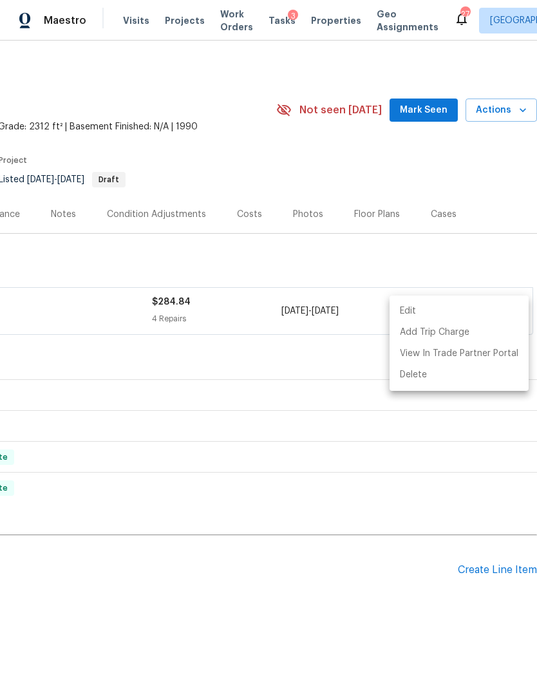
click at [208, 296] on div at bounding box center [268, 344] width 537 height 689
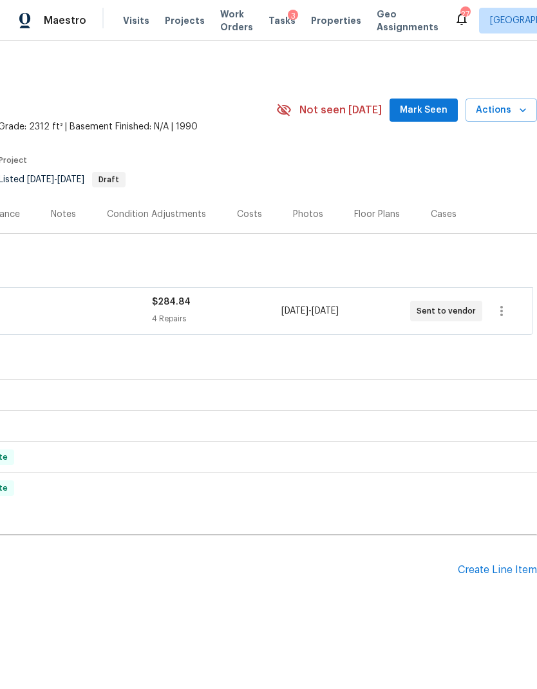
click at [178, 300] on span "$284.84" at bounding box center [171, 301] width 39 height 9
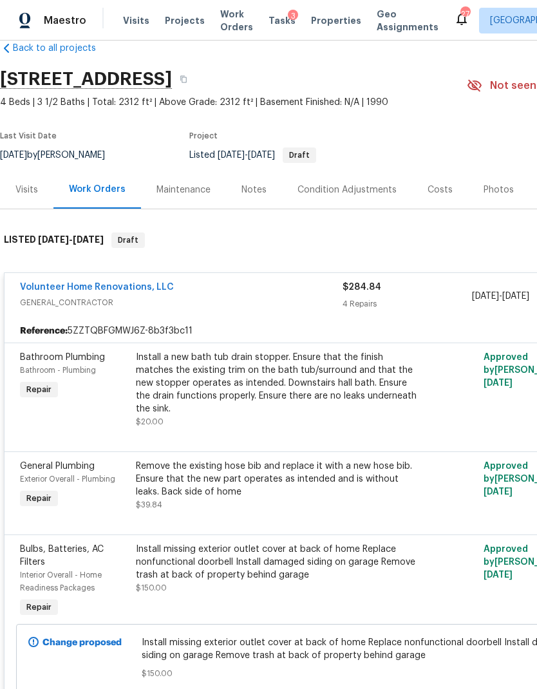
scroll to position [24, 0]
click at [129, 286] on link "Volunteer Home Renovations, LLC" at bounding box center [97, 287] width 154 height 9
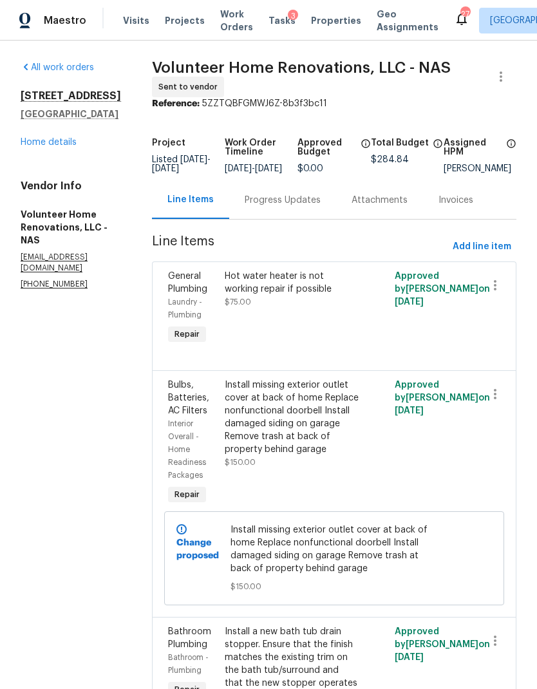
click at [309, 207] on div "Progress Updates" at bounding box center [283, 200] width 76 height 13
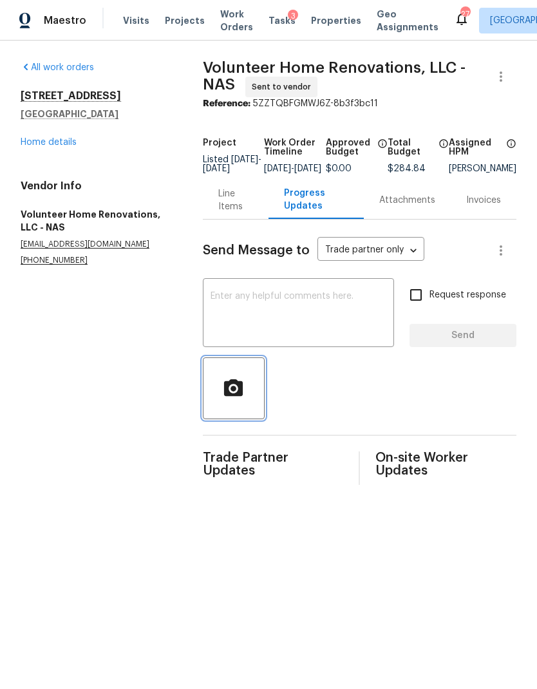
click at [227, 413] on button "button" at bounding box center [234, 388] width 62 height 62
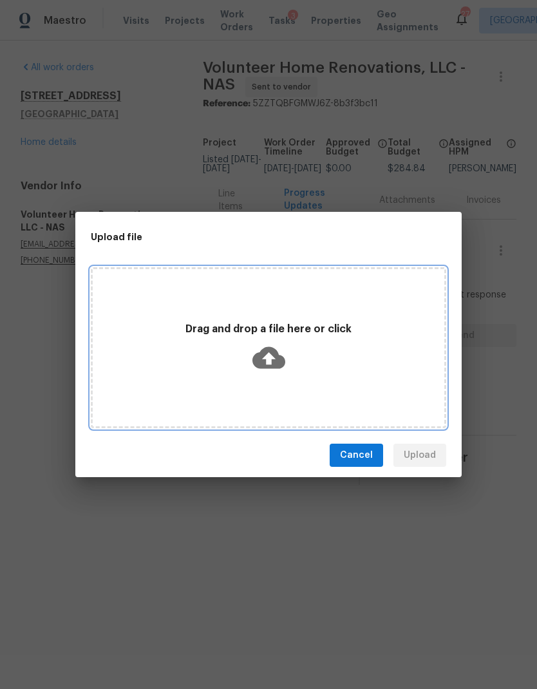
click at [274, 355] on icon at bounding box center [268, 358] width 33 height 22
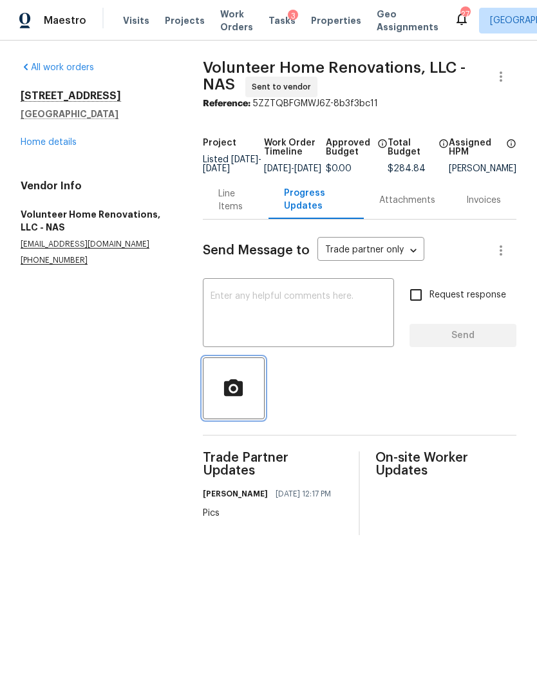
click at [237, 400] on icon "button" at bounding box center [233, 388] width 23 height 23
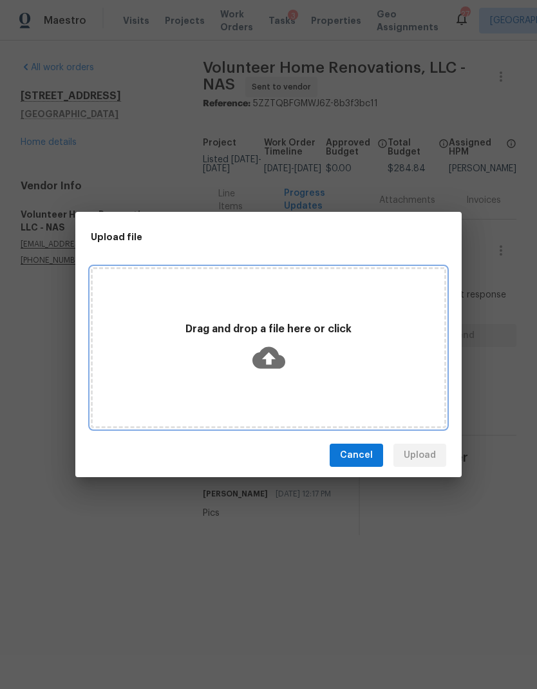
click at [290, 352] on div "Drag and drop a file here or click" at bounding box center [268, 347] width 351 height 61
